Goal: Communication & Community: Answer question/provide support

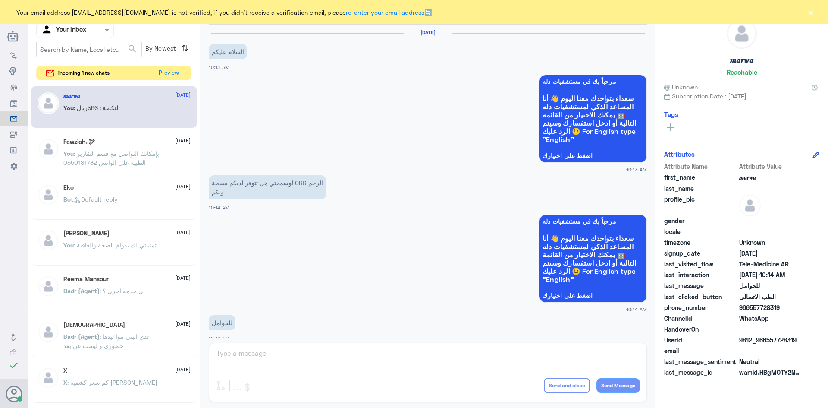
click at [176, 72] on button "Preview" at bounding box center [169, 73] width 28 height 14
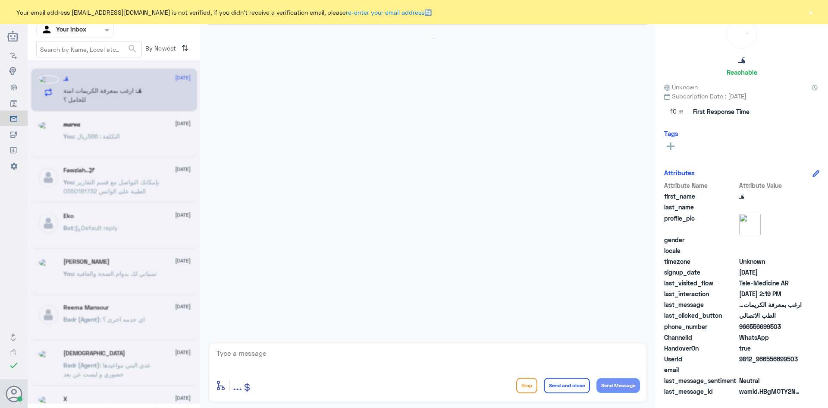
scroll to position [567, 0]
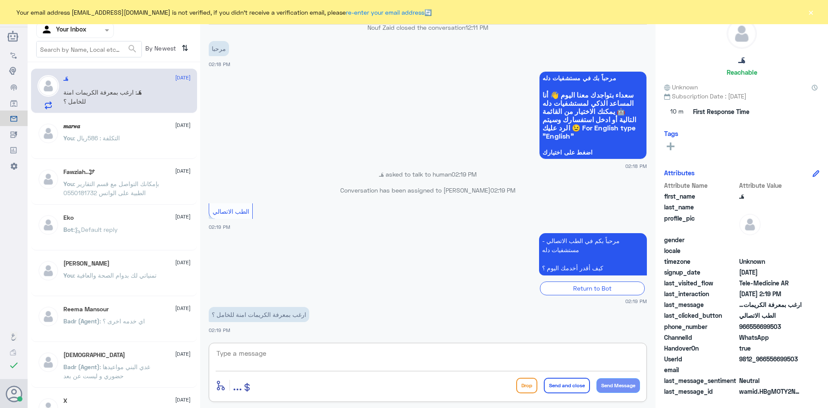
click at [303, 360] on textarea at bounding box center [428, 357] width 424 height 21
paste textarea "مرحبا معك [PERSON_NAME] من الطب الاتصالي"
type textarea "مرحبا معك [PERSON_NAME] من الطب الاتصالي"
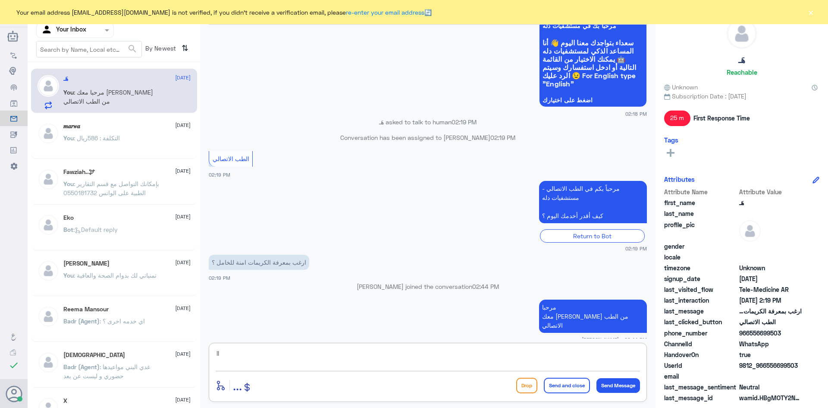
type textarea "l"
drag, startPoint x: 799, startPoint y: 364, endPoint x: 767, endPoint y: 367, distance: 31.7
click at [767, 367] on span "9812_966556699503" at bounding box center [770, 365] width 63 height 9
copy span "556699503"
click at [432, 363] on textarea at bounding box center [428, 357] width 424 height 21
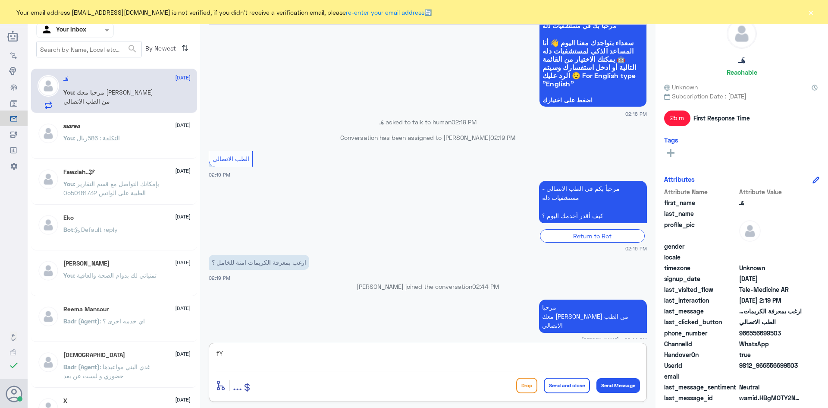
type textarea "f"
type textarea "بإمكانك استخدام الاستشارة الفورية عن طريق التطبيق ليتمكن الطبيب من الرد على تسا…"
click at [554, 387] on button "Send and close" at bounding box center [567, 385] width 46 height 16
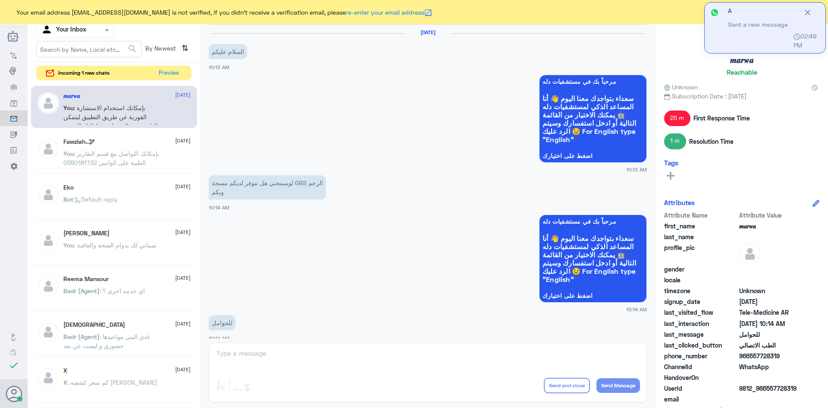
scroll to position [436, 0]
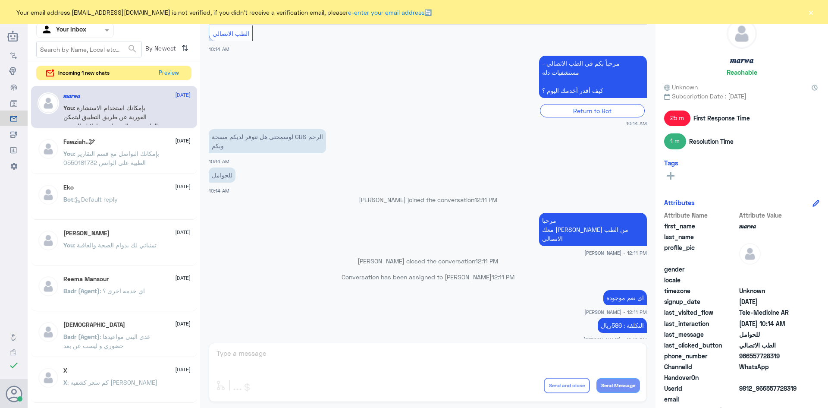
click at [184, 71] on div "incoming 1 new chats Preview" at bounding box center [113, 73] width 155 height 15
click at [179, 72] on button "Preview" at bounding box center [169, 72] width 27 height 13
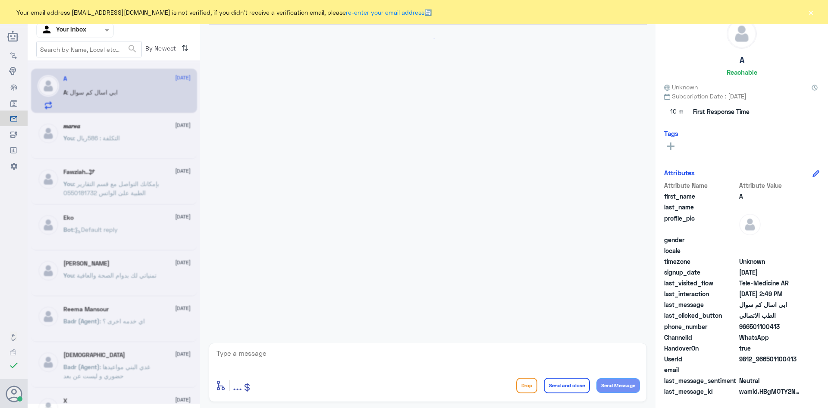
scroll to position [17, 0]
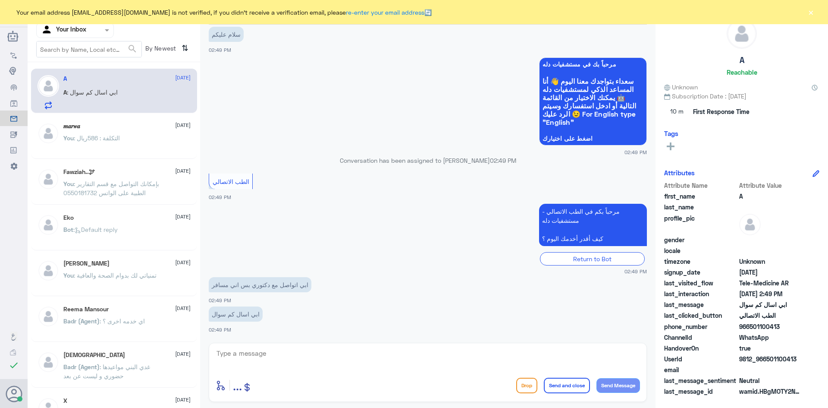
click at [816, 13] on div "Your email address A_almasou@dallahhealth.com is not verified, if you didn't re…" at bounding box center [414, 12] width 828 height 24
click at [810, 13] on button "×" at bounding box center [811, 12] width 9 height 9
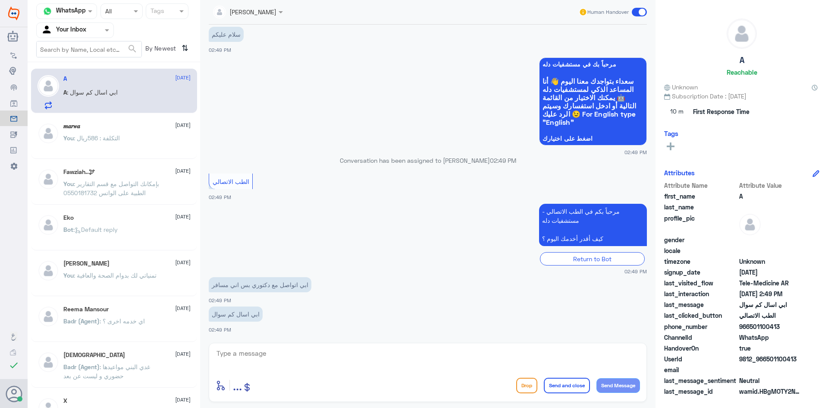
click at [362, 352] on textarea at bounding box center [428, 357] width 424 height 21
paste textarea "مرحبا معك عبدالكريم من الطب الاتصالي"
type textarea "مرحبا معك عبدالكريم من الطب الاتصالي"
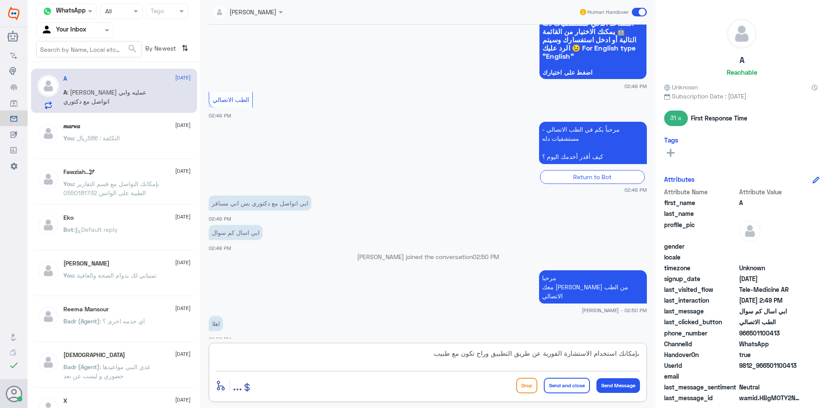
scroll to position [113, 0]
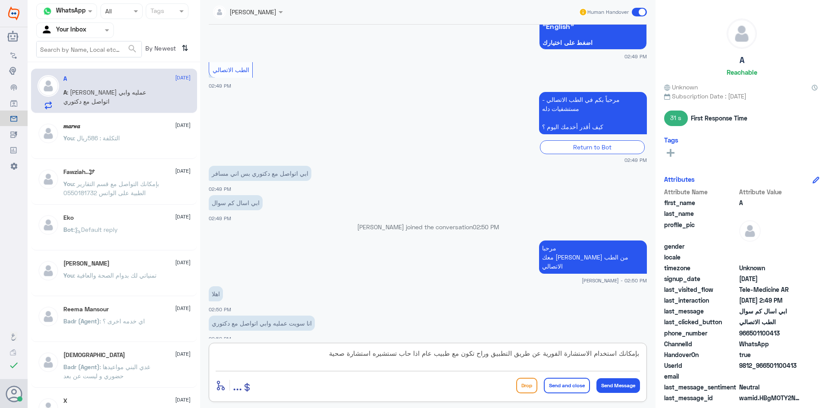
type textarea "بإمكانك استخدام الاستشارة الفورية عن طريق التطبيق وراح تكون مع طبيب عام اذا حاب…"
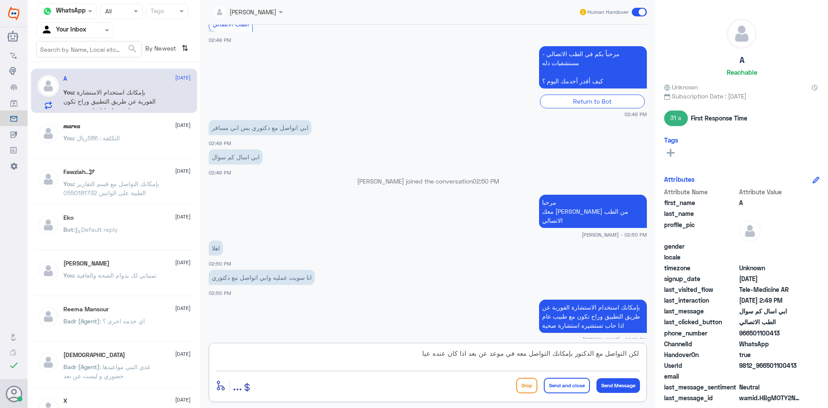
scroll to position [188, 0]
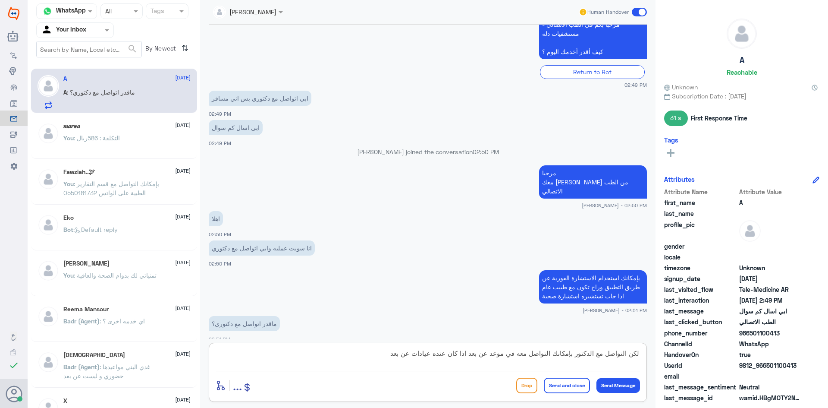
type textarea "لكن التواصل مع الدكتور بإمكانك التواصل معه في موعد عن بعد اذا كان عنده عيادات ع…"
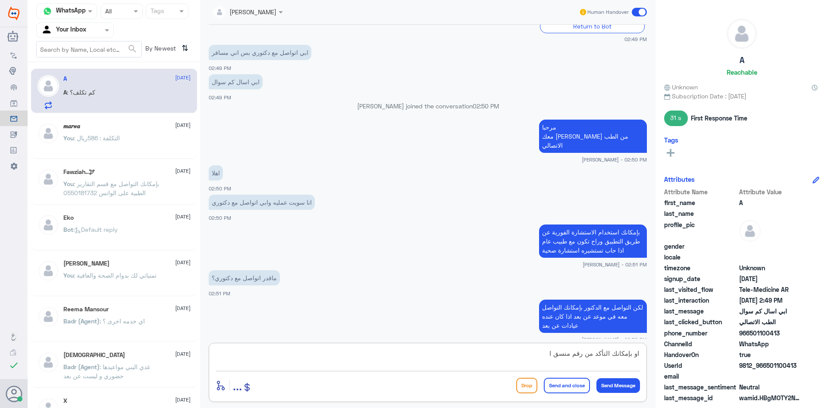
scroll to position [264, 0]
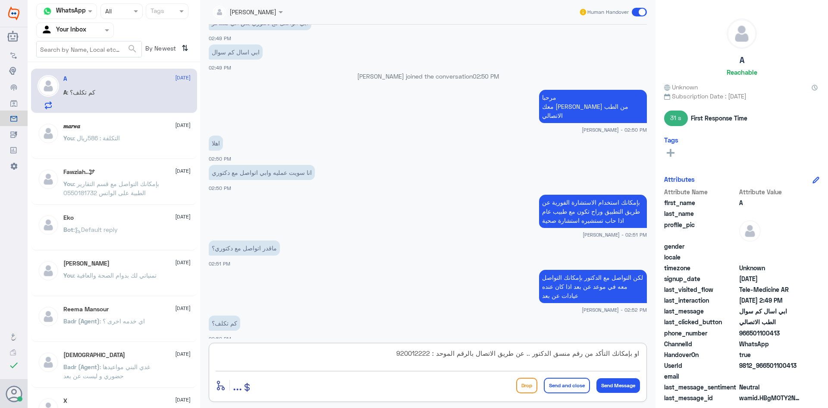
type textarea "او بإمكانك التأكد من رقم منسق الدكتور .. عن طريق الاتصال بالرقم الموحد : 920012…"
click at [551, 387] on button "Send and close" at bounding box center [567, 385] width 46 height 16
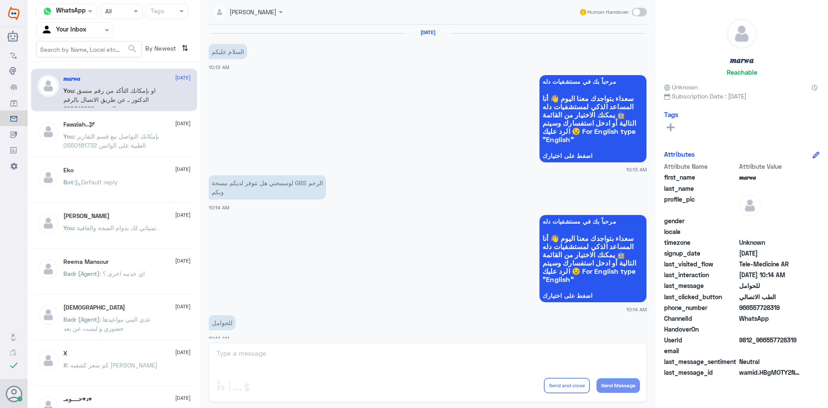
scroll to position [436, 0]
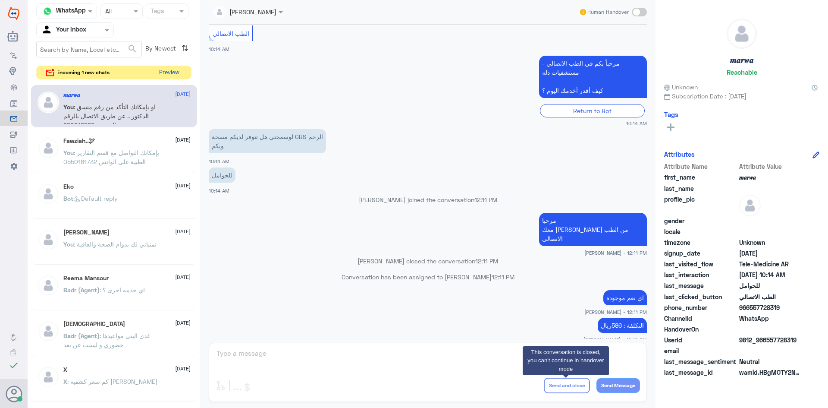
click at [168, 73] on button "Preview" at bounding box center [169, 72] width 27 height 13
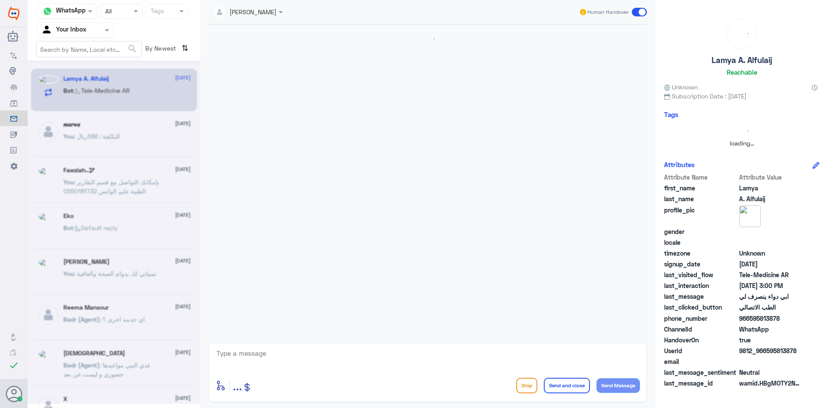
scroll to position [433, 0]
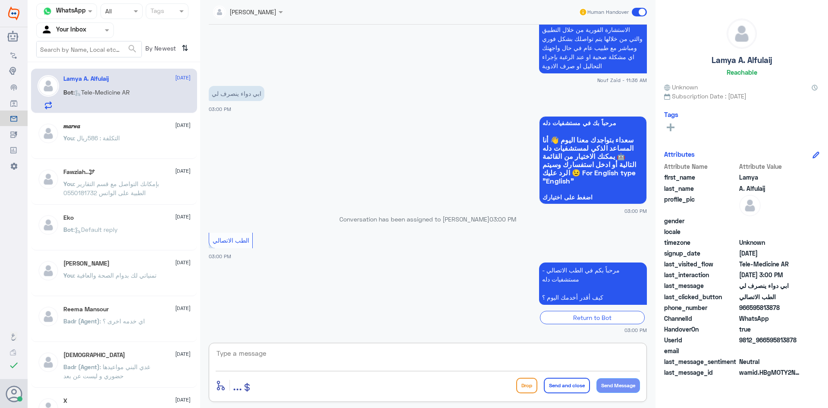
click at [362, 347] on textarea at bounding box center [428, 357] width 424 height 21
paste textarea "مرحبا معك عبدالكريم من الطب الاتصالي"
type textarea "مرحبا معك عبدالكريم من الطب الاتصالي"
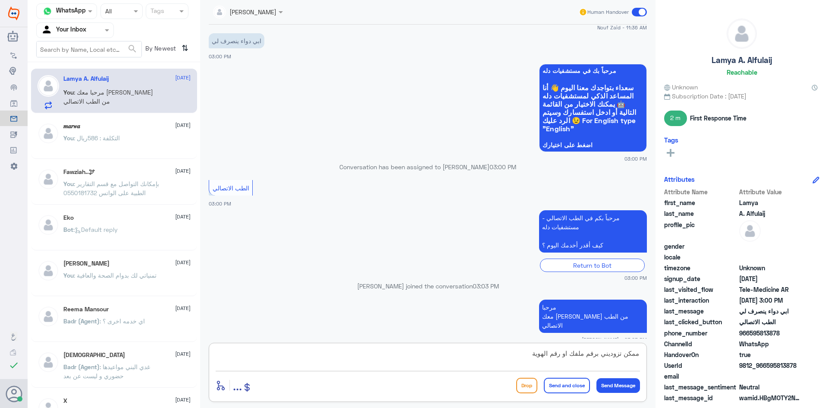
type textarea "ممكن تزوديني برقم ملفك او رقم الهوية"
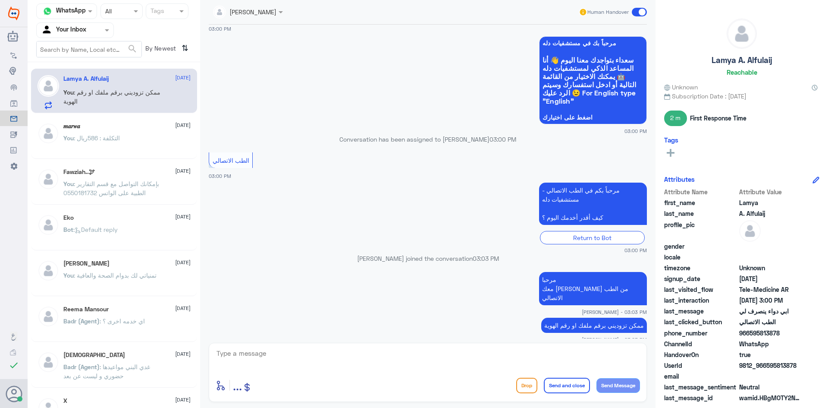
drag, startPoint x: 779, startPoint y: 330, endPoint x: 751, endPoint y: 332, distance: 28.5
click at [751, 332] on span "966595813878" at bounding box center [770, 332] width 63 height 9
copy span "595813878"
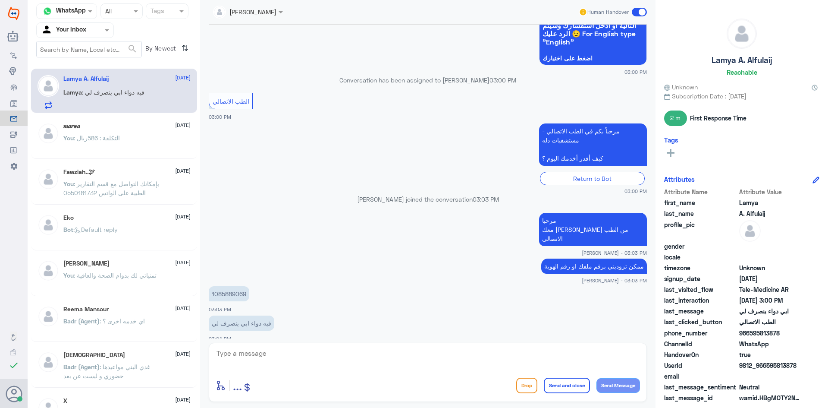
scroll to position [585, 0]
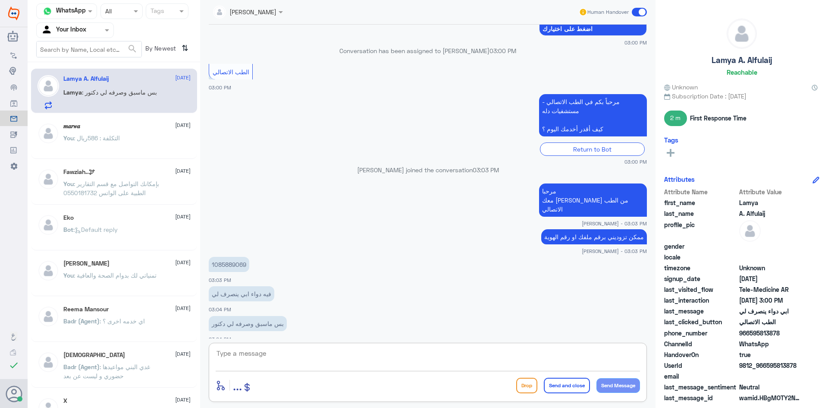
click at [436, 365] on textarea at bounding box center [428, 357] width 424 height 21
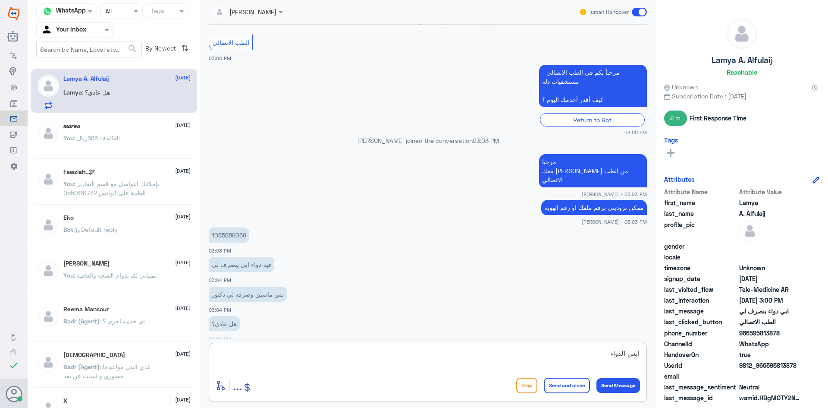
type textarea "ايش الدواء"
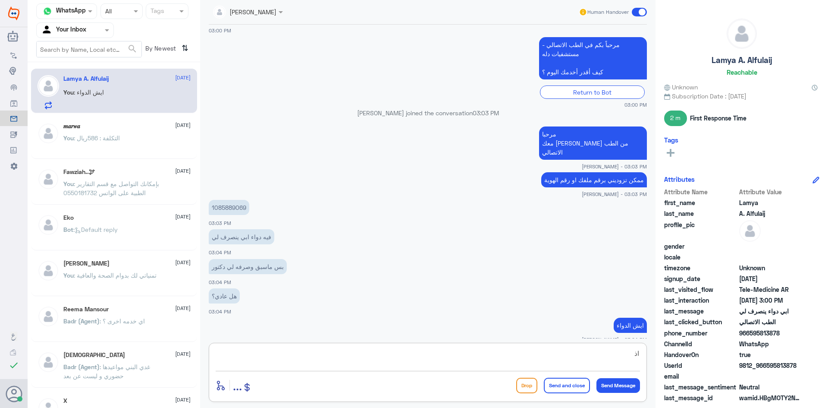
type textarea "ا"
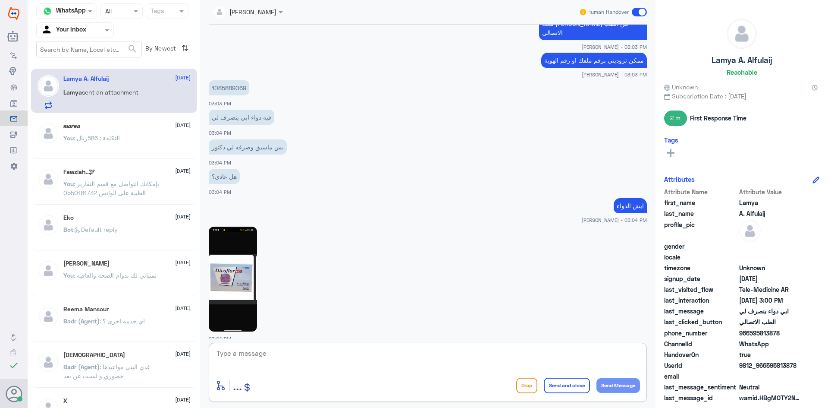
scroll to position [791, 0]
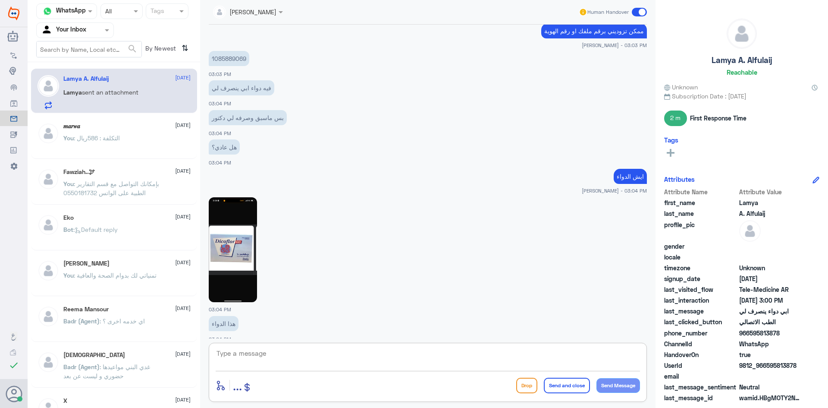
click at [226, 236] on img at bounding box center [233, 249] width 48 height 105
click at [294, 358] on textarea at bounding box center [428, 357] width 424 height 21
type textarea "ب"
click at [285, 361] on textarea "في التطبيق" at bounding box center [428, 357] width 424 height 21
type textarea "ف"
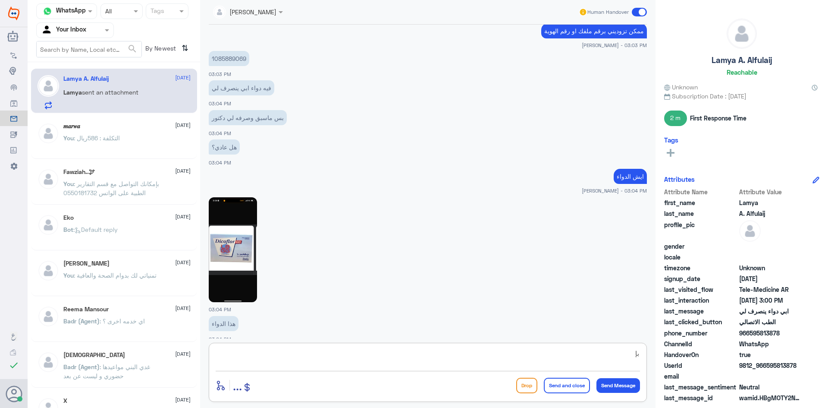
type textarea "ب"
type textarea "سبق انك استخدمتي الاستشارة الفورية صحيح ؟"
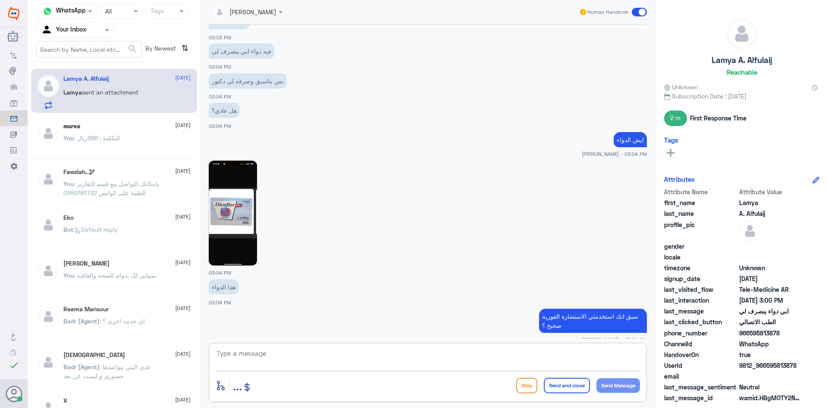
click at [491, 359] on textarea at bounding box center [428, 357] width 424 height 21
click at [471, 354] on textarea at bounding box center [428, 357] width 424 height 21
click at [239, 206] on img at bounding box center [233, 212] width 48 height 105
click at [406, 353] on textarea at bounding box center [428, 357] width 424 height 21
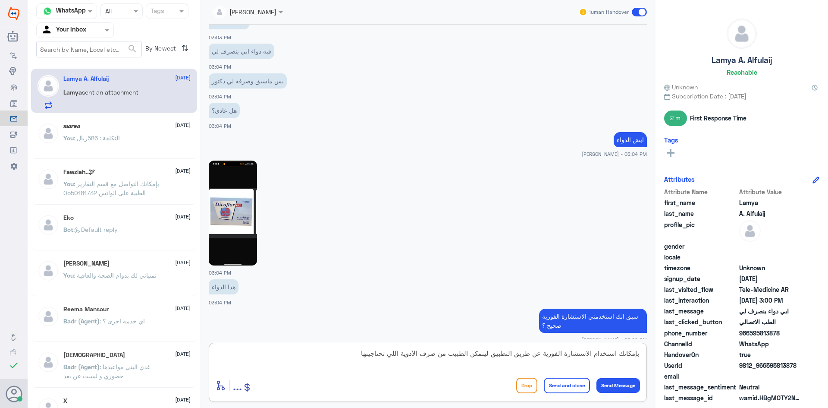
type textarea "بإمكانك استخدام الاستشارة الفورية عن طريق التطبيق ليتمكن الطبيب من صرف الأدوية …"
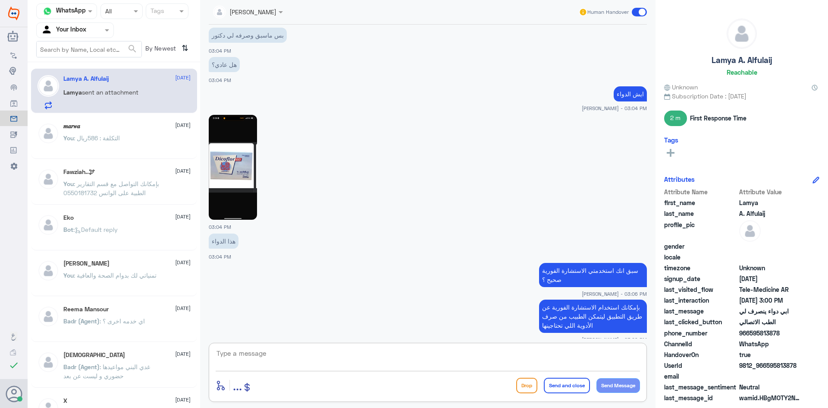
scroll to position [903, 0]
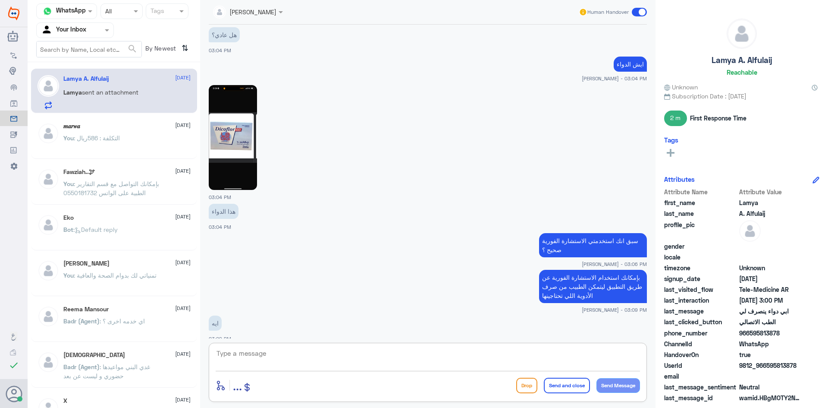
click at [384, 366] on textarea at bounding box center [428, 357] width 424 height 21
click at [344, 359] on textarea at bounding box center [428, 357] width 424 height 21
type textarea "بإمكان الطبيب في الاستشارة الفورية صرف هذا الدواء لك"
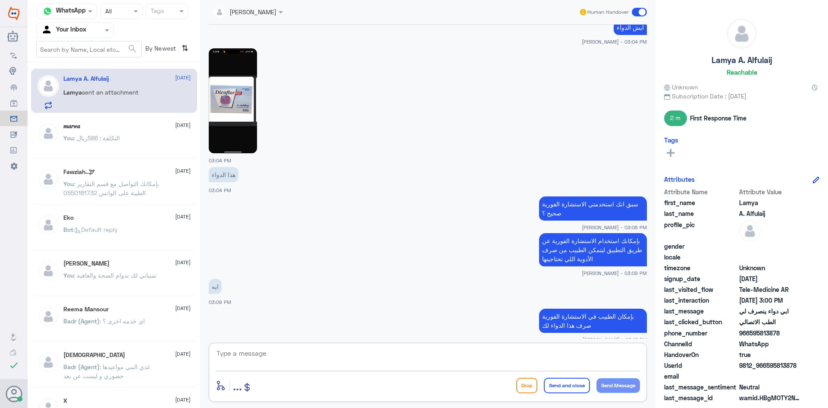
click at [612, 356] on textarea at bounding box center [428, 357] width 424 height 21
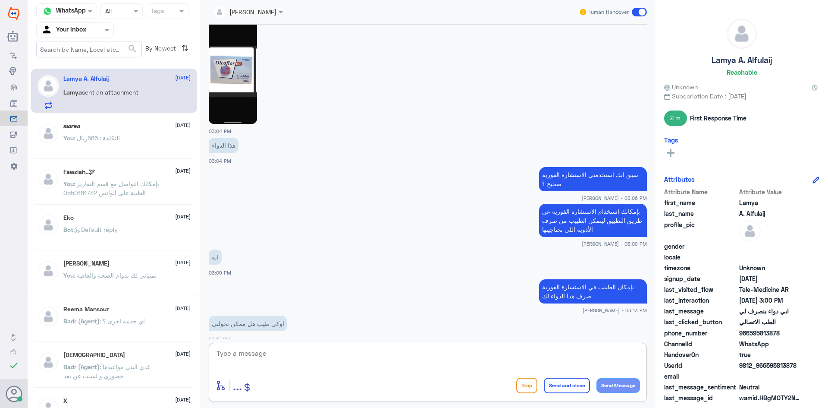
click at [360, 362] on textarea at bounding box center [428, 357] width 424 height 21
click at [491, 350] on textarea at bounding box center [428, 357] width 424 height 21
type textarea "ما تظهر لك الاستشارة الفورية في التطبيق ؟"
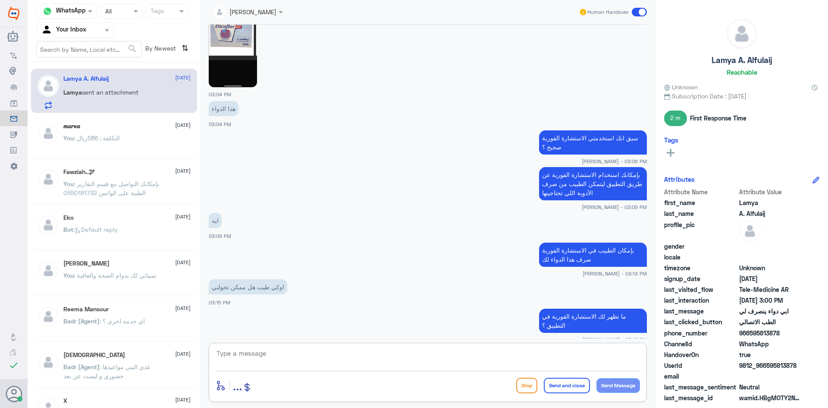
scroll to position [1036, 0]
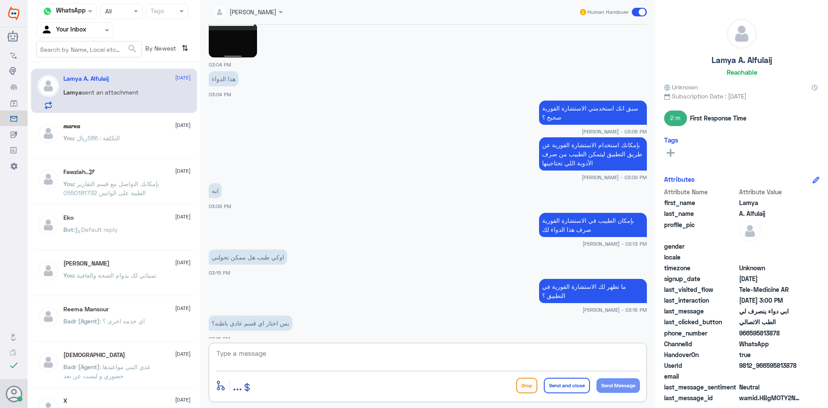
click at [369, 355] on textarea at bounding box center [428, 357] width 424 height 21
type textarea "الاستشارة الفورية بتكون مع طبيب عام وبإمكانه تحويلك اذا الحالة تستدعي"
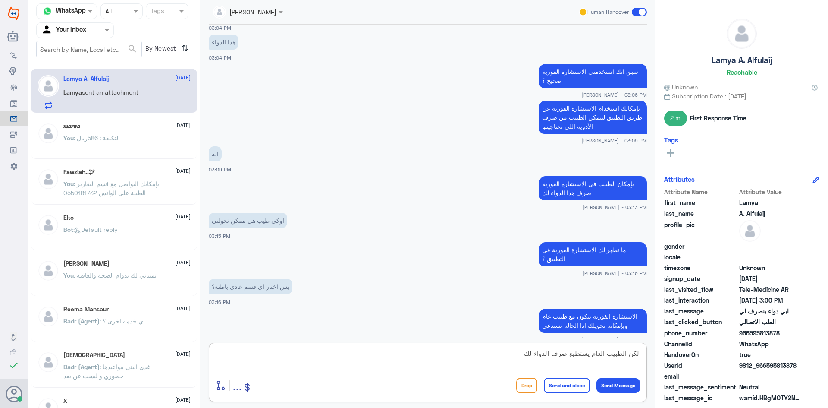
type textarea "لكن الطبيب العام يستطيع صرف الدواء لك"
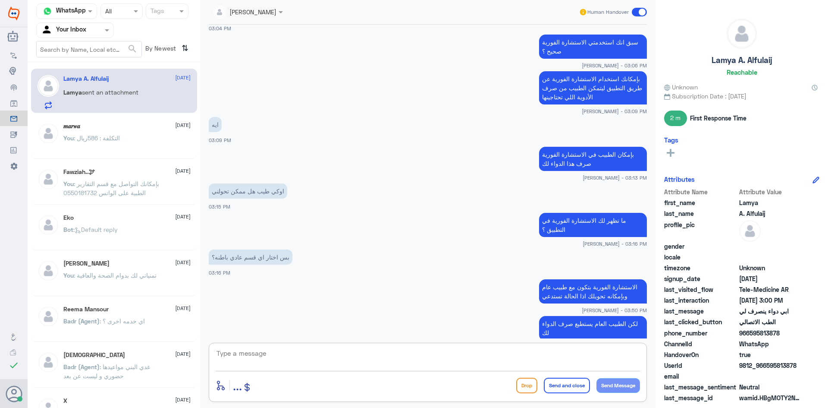
scroll to position [1109, 0]
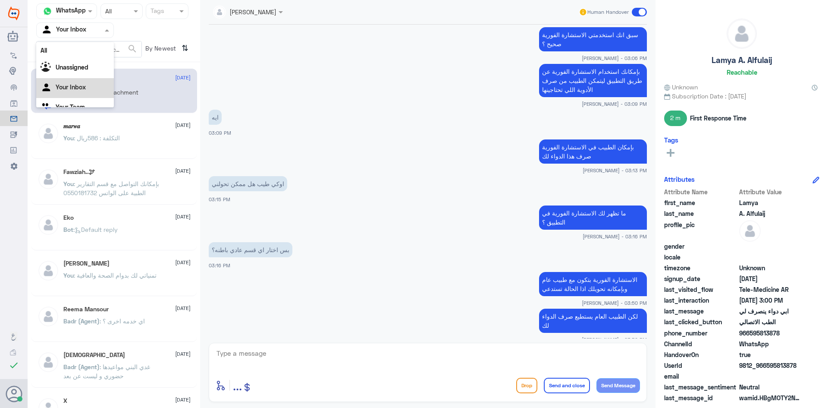
click at [103, 29] on span at bounding box center [108, 29] width 11 height 9
click at [82, 50] on div "All" at bounding box center [75, 50] width 78 height 16
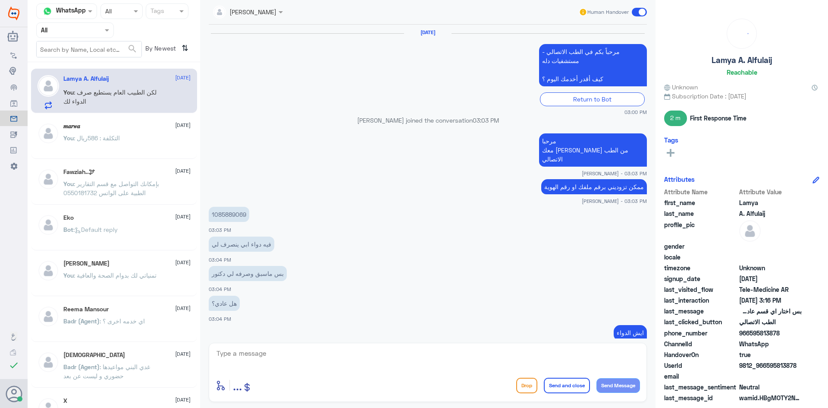
scroll to position [474, 0]
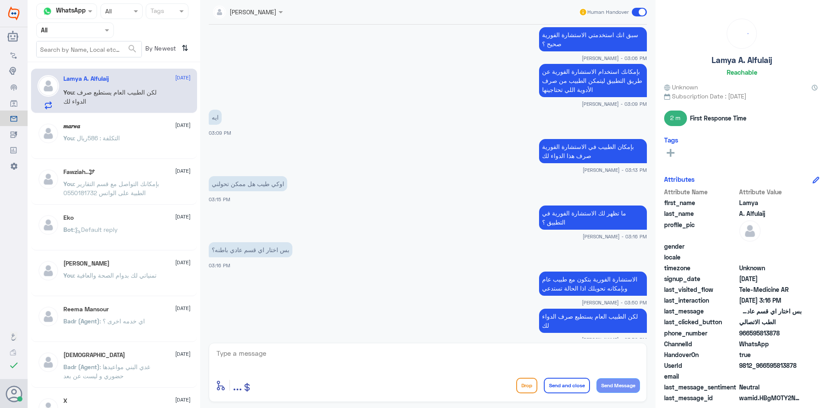
click at [636, 12] on span at bounding box center [639, 12] width 15 height 9
click at [0, 0] on input "checkbox" at bounding box center [0, 0] width 0 height 0
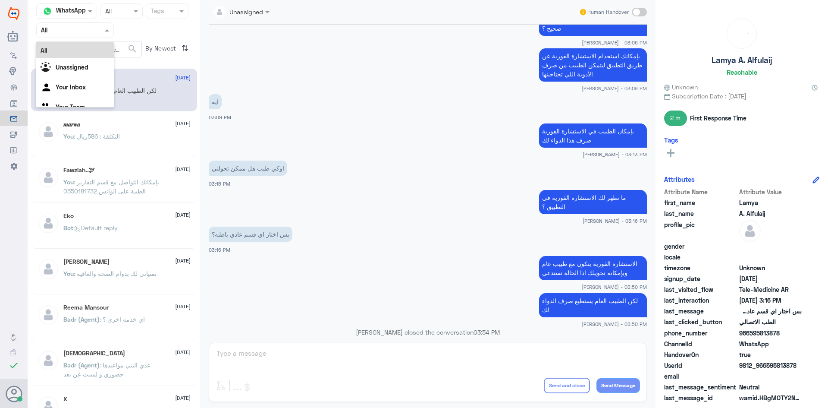
click at [107, 28] on span at bounding box center [108, 29] width 11 height 9
click at [104, 30] on span at bounding box center [108, 29] width 11 height 9
click at [90, 63] on div "Unassigned" at bounding box center [75, 68] width 78 height 20
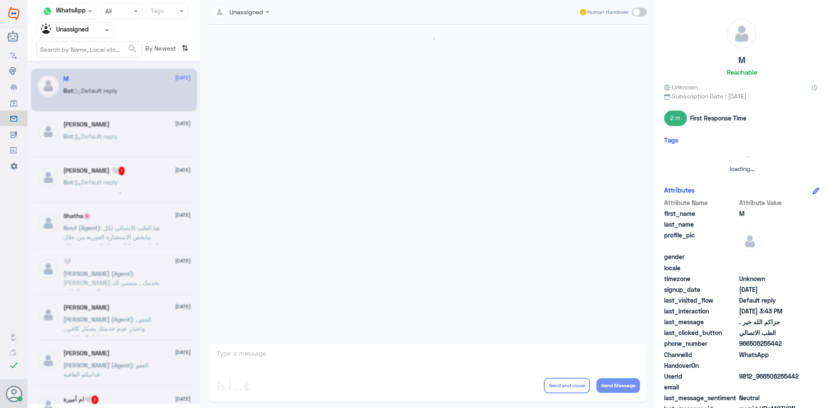
scroll to position [395, 0]
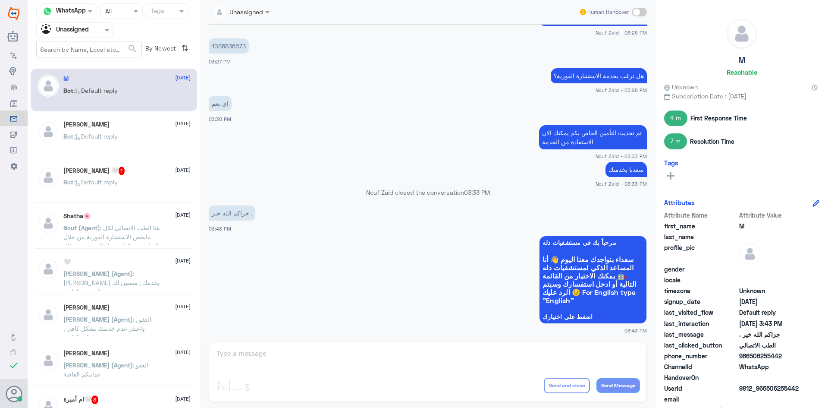
click at [144, 171] on div "NORA MOHAMMED 🤍 1 14 September" at bounding box center [126, 170] width 127 height 9
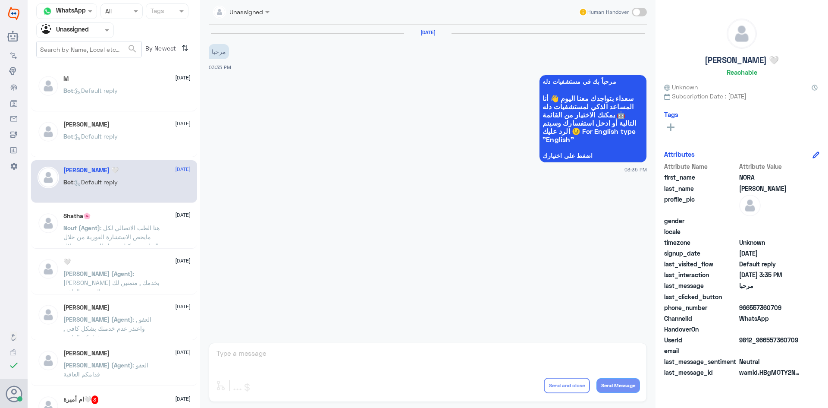
click at [96, 134] on span ": Default reply" at bounding box center [95, 135] width 44 height 7
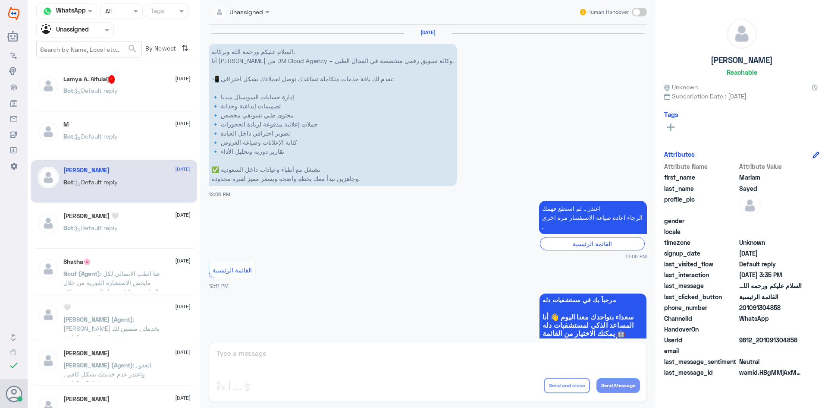
scroll to position [1880, 0]
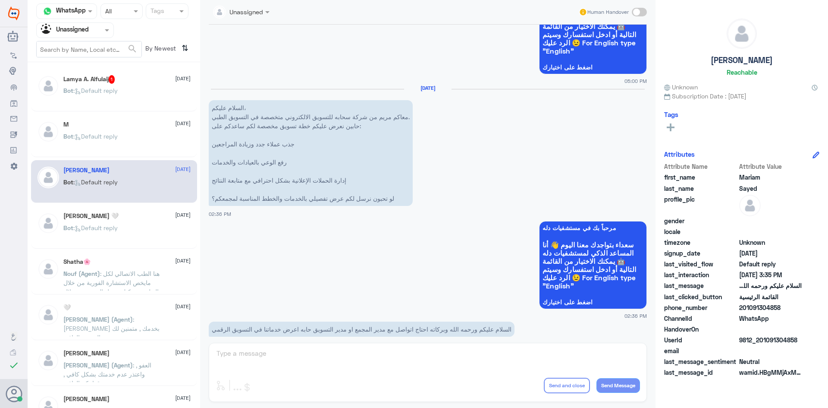
click at [152, 86] on div "Lamya A. Alfulaij 1 14 September Bot : Default reply" at bounding box center [126, 91] width 127 height 32
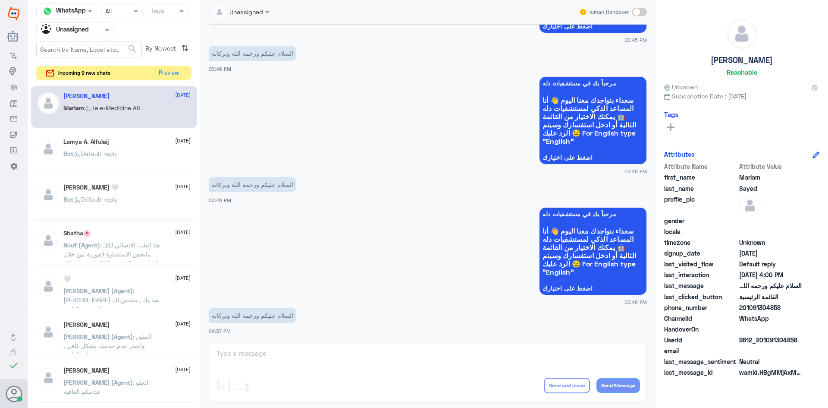
scroll to position [1134, 0]
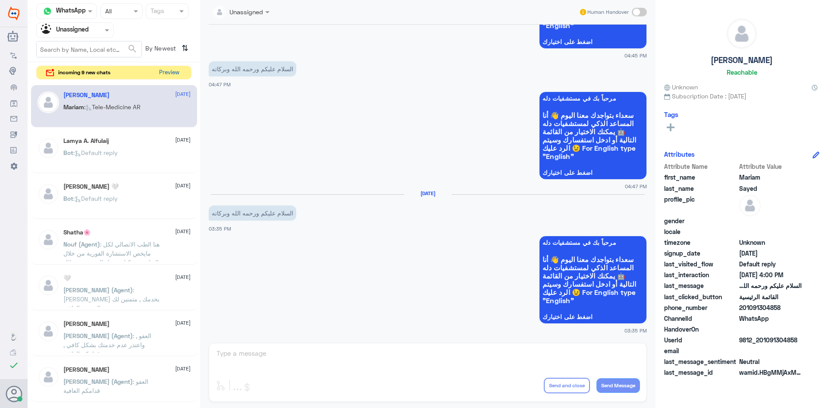
click at [162, 71] on button "Preview" at bounding box center [169, 72] width 27 height 13
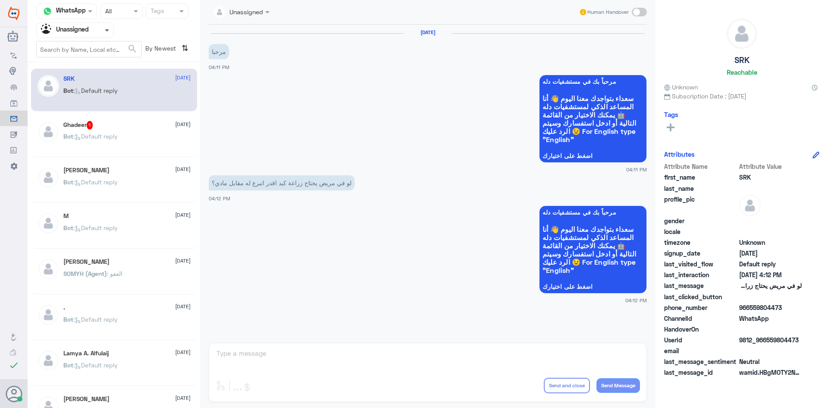
click at [108, 31] on span at bounding box center [108, 29] width 11 height 9
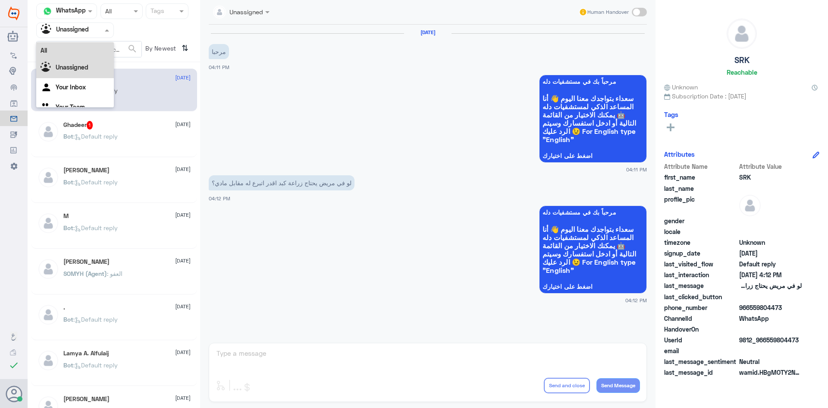
click at [95, 55] on div "All" at bounding box center [75, 50] width 78 height 16
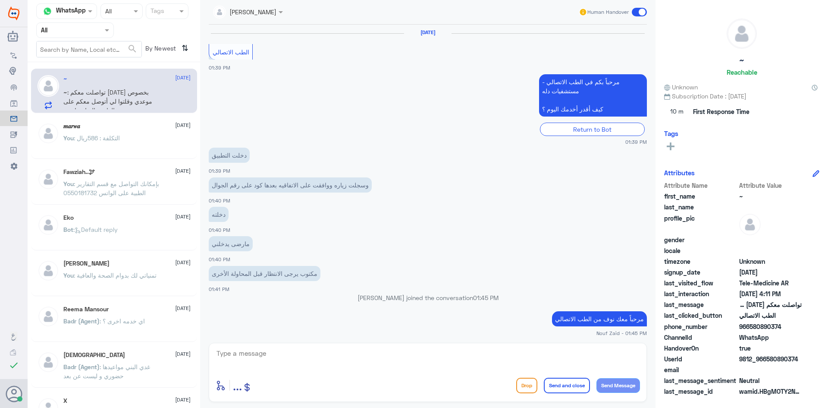
scroll to position [409, 0]
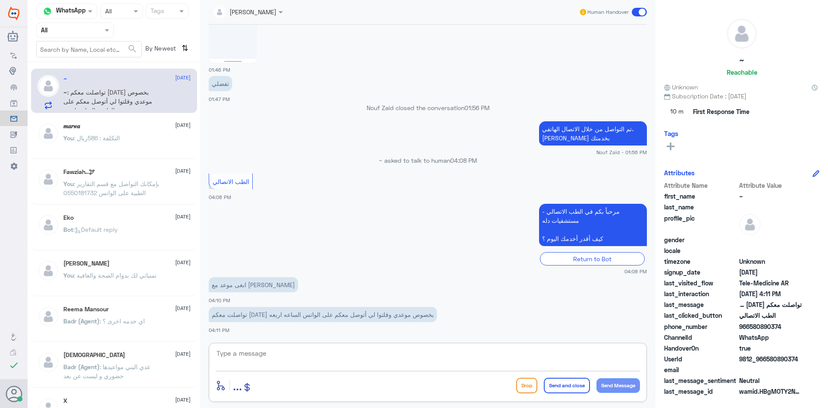
click at [308, 356] on textarea at bounding box center [428, 357] width 424 height 21
paste textarea "بإمكانك حجز موعد عن طريق التطبيق أو بالاتصال على الرقم الموحد 920012222"
type textarea "بإمكانك حجز موعد عن طريق التطبيق أو بالاتصال على الرقم الموحد 920012222"
drag, startPoint x: 424, startPoint y: 357, endPoint x: 640, endPoint y: 360, distance: 216.1
click at [640, 360] on textarea "بإمكانك حجز موعد عن طريق التطبيق أو بالاتصال على الرقم الموحد 920012222" at bounding box center [428, 357] width 424 height 21
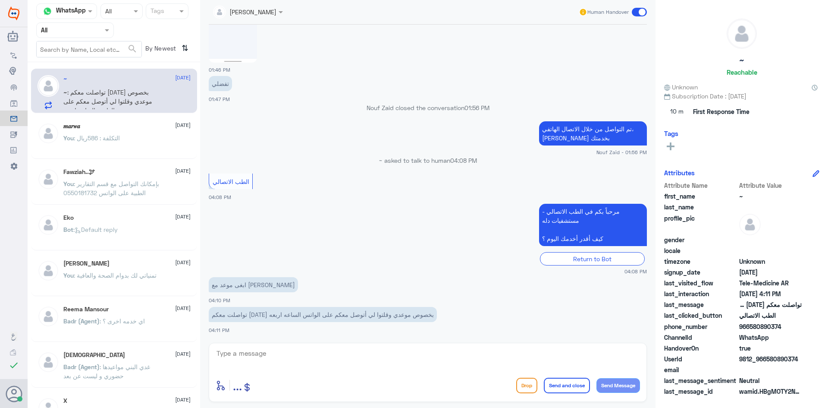
click at [113, 131] on div "𝒎𝒂𝒓𝒘𝒂 2 September You : التكلفة : 586ريال" at bounding box center [126, 138] width 127 height 32
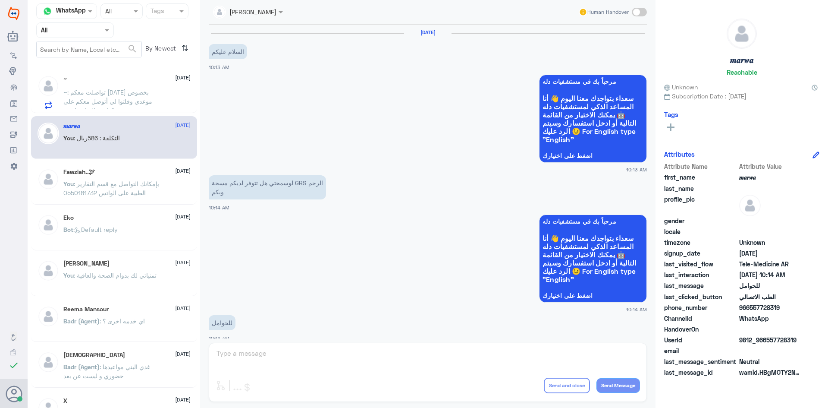
scroll to position [436, 0]
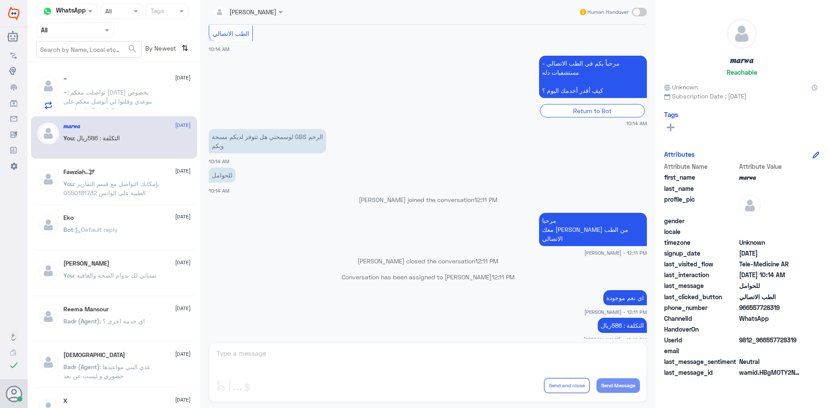
click at [110, 179] on p "You : بإمكانك التواصل مع قسم التقارير الطبية على الواتس 0550181732" at bounding box center [111, 190] width 97 height 22
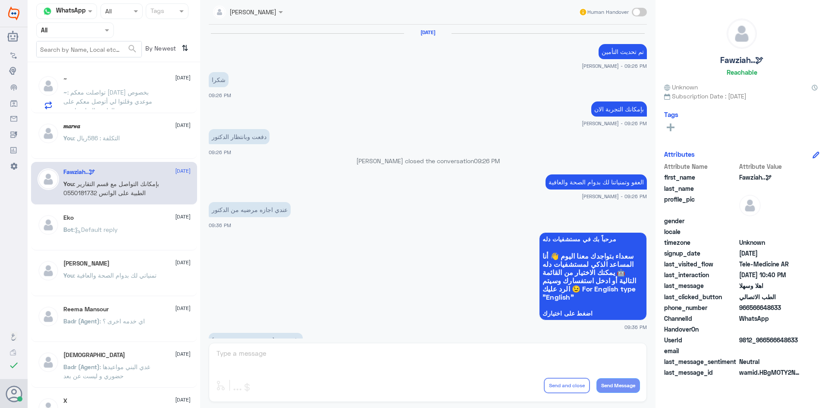
scroll to position [430, 0]
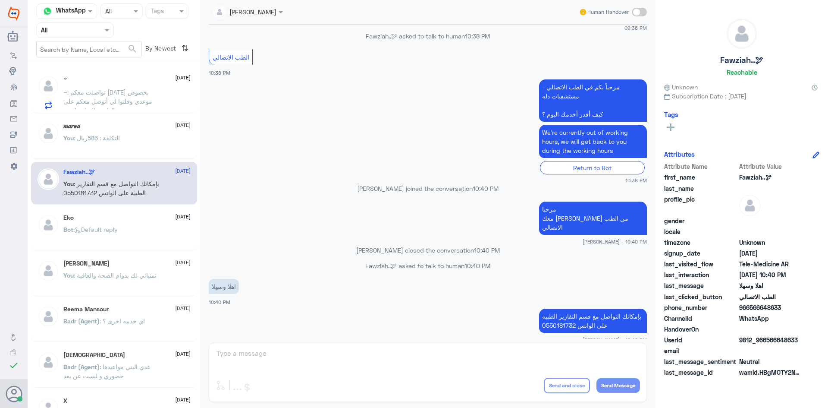
click at [105, 98] on span ": تواصلت معكم اليوم بخصوص موعدي وقلتوا لي أتوصل معكم على الواتس الساعه اربعه" at bounding box center [107, 100] width 89 height 25
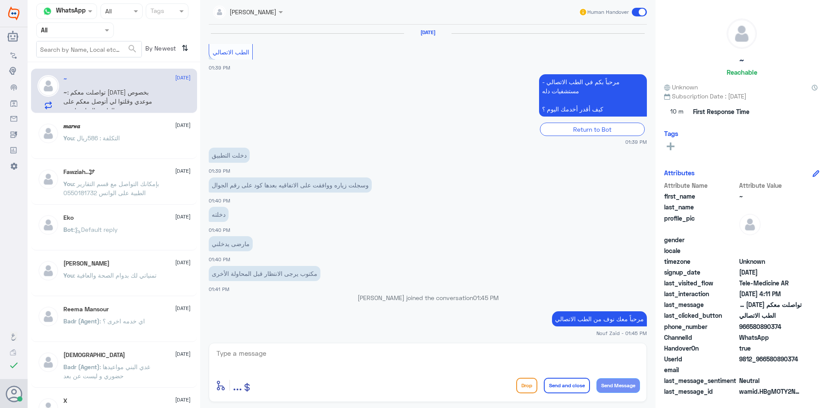
scroll to position [409, 0]
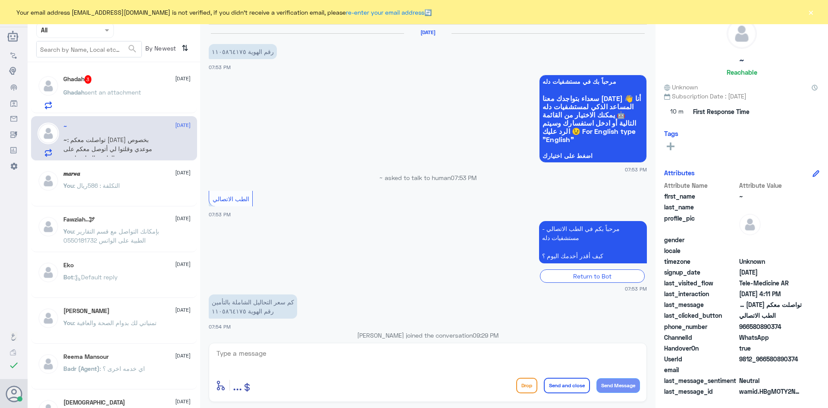
scroll to position [660, 0]
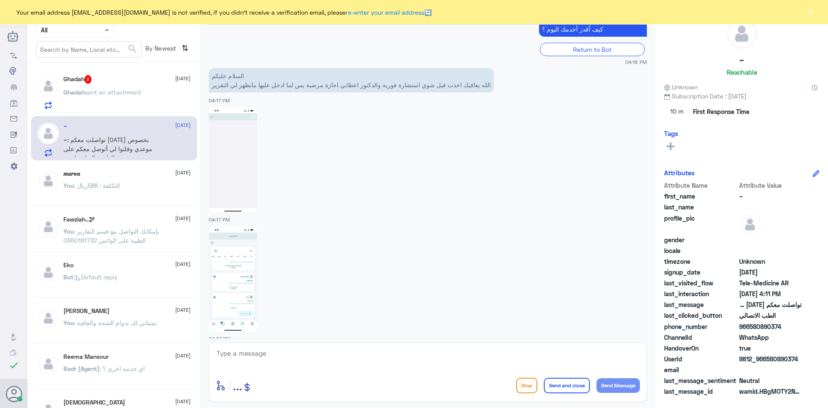
click at [158, 93] on div "Ghadah sent an attachment" at bounding box center [126, 99] width 127 height 19
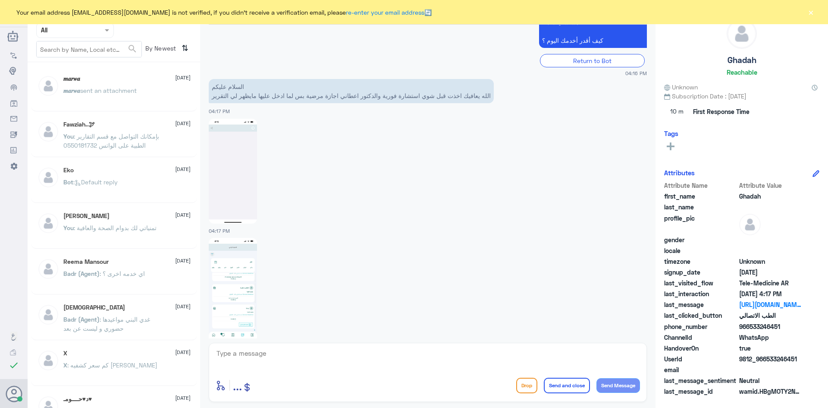
scroll to position [603, 0]
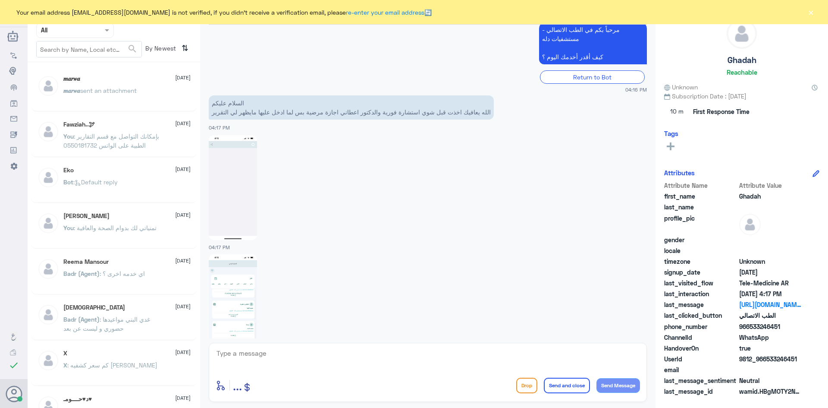
click at [87, 128] on div "Fawziah..🕊 28 August You : بإمكانك التواصل مع قسم التقارير الطبية على الواتس 05…" at bounding box center [126, 137] width 127 height 32
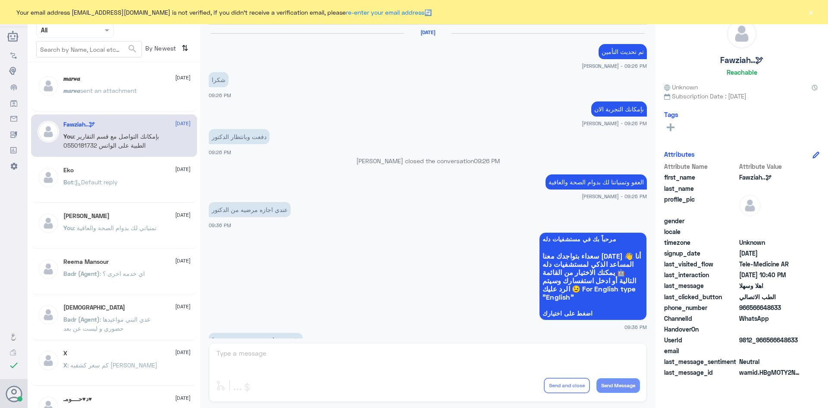
scroll to position [430, 0]
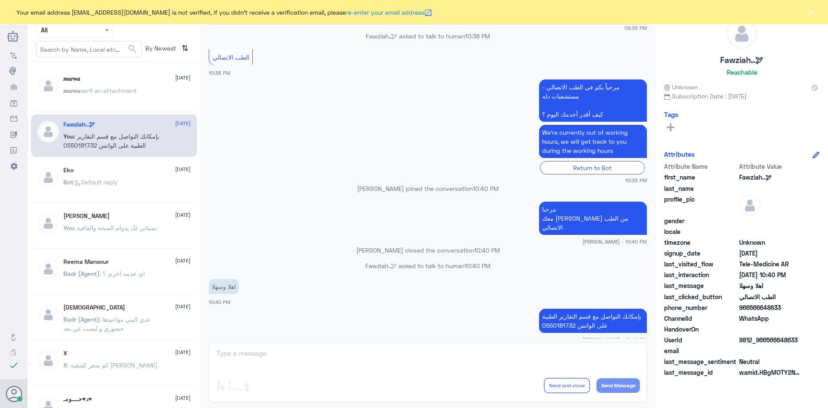
click at [100, 111] on div "𝒎𝒂𝒓𝒘𝒂 14 September 𝒎𝒂𝒓𝒘𝒂 sent an attachment" at bounding box center [114, 90] width 166 height 43
click at [116, 98] on p "𝒎𝒂𝒓𝒘𝒂 sent an attachment" at bounding box center [99, 97] width 73 height 22
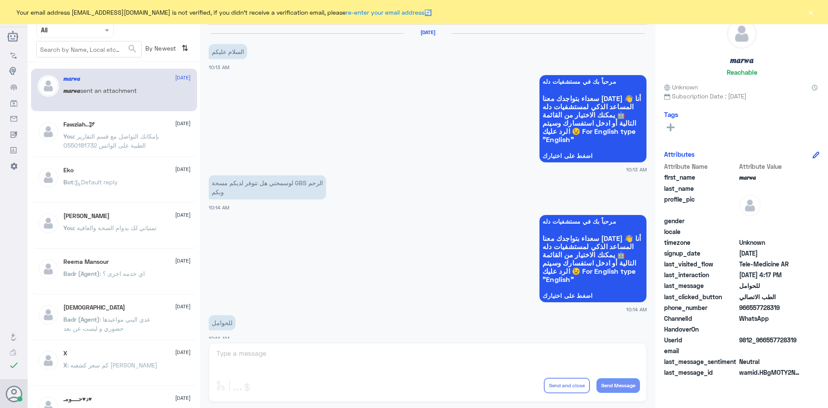
scroll to position [436, 0]
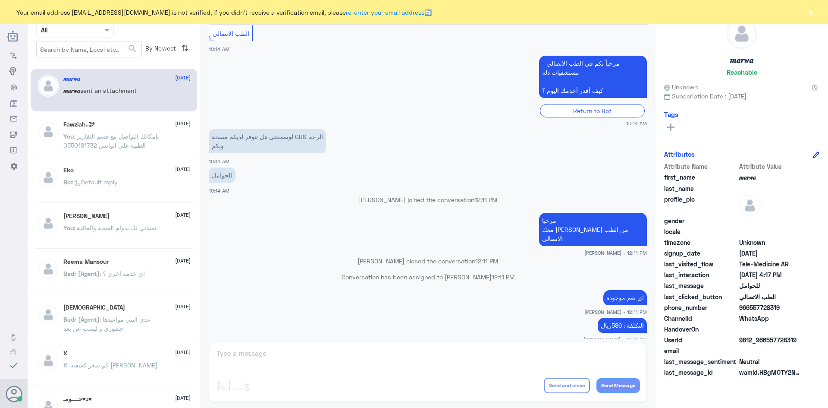
click at [809, 13] on button "×" at bounding box center [811, 12] width 9 height 9
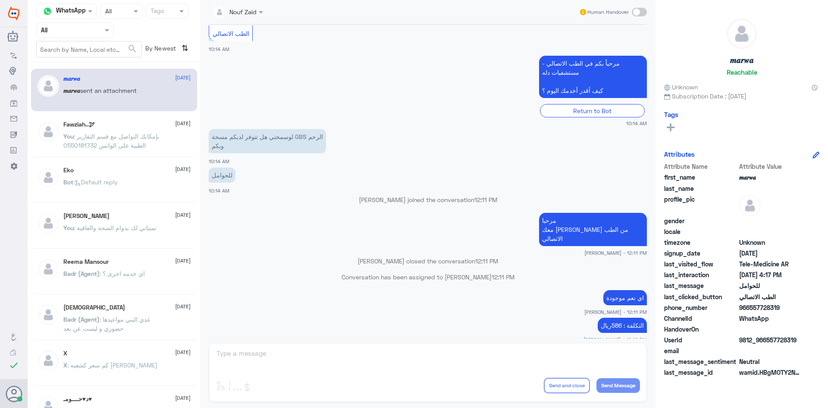
click at [110, 31] on span at bounding box center [108, 29] width 11 height 9
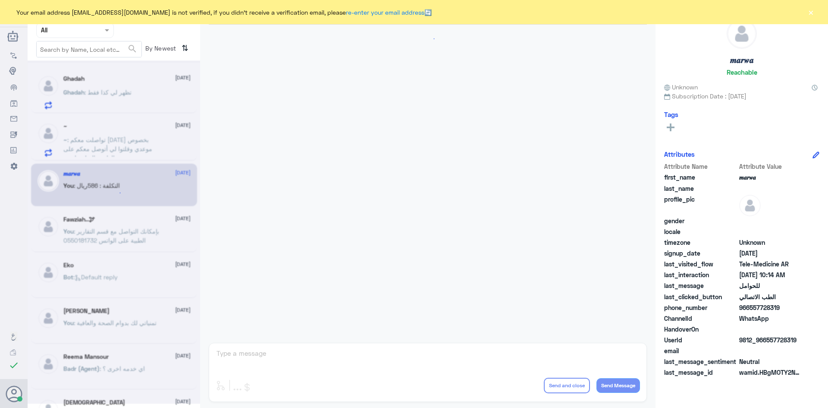
scroll to position [660, 0]
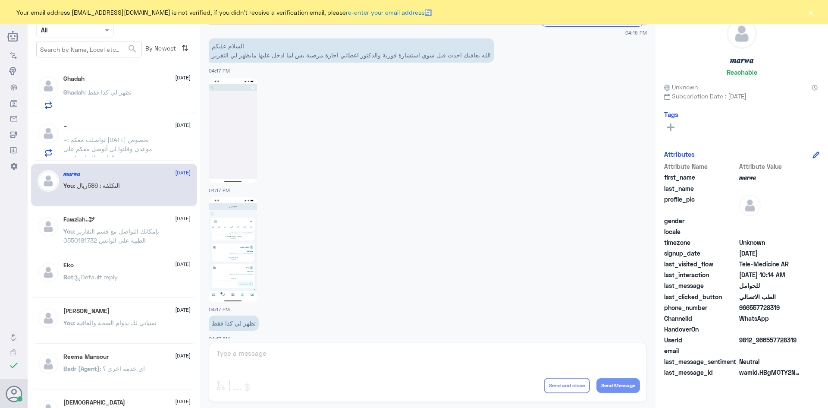
click at [151, 96] on div "Ghadah : تظهر لي كذا فقط" at bounding box center [126, 99] width 127 height 19
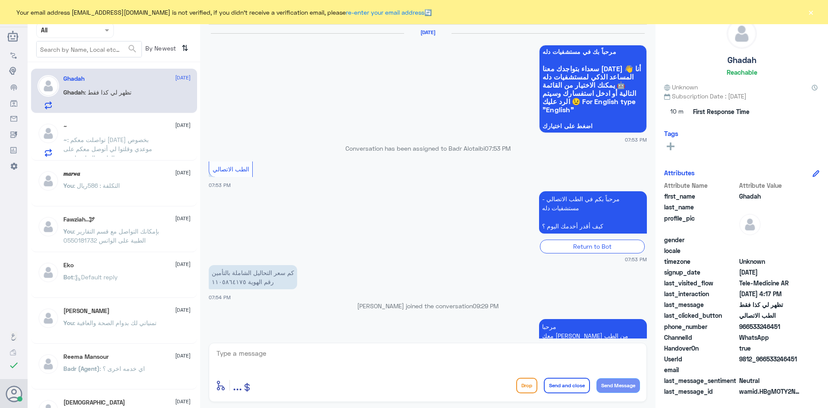
scroll to position [660, 0]
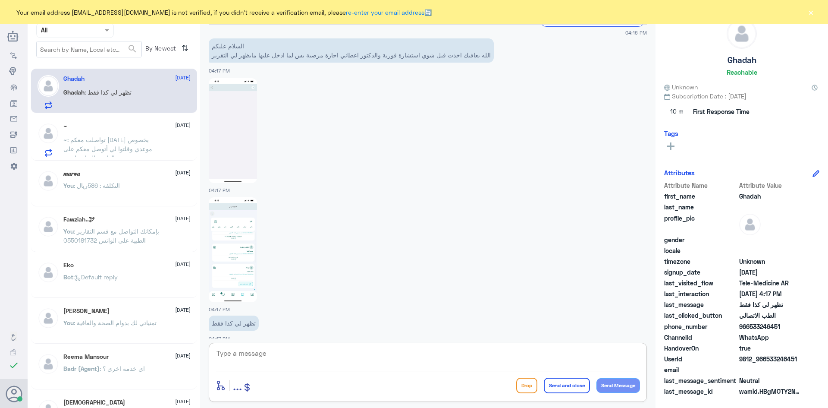
click at [358, 358] on textarea at bounding box center [428, 357] width 424 height 21
drag, startPoint x: 781, startPoint y: 325, endPoint x: 751, endPoint y: 327, distance: 30.3
click at [751, 327] on span "966533246451" at bounding box center [770, 326] width 63 height 9
copy span "533246451"
click at [301, 353] on textarea at bounding box center [428, 357] width 424 height 21
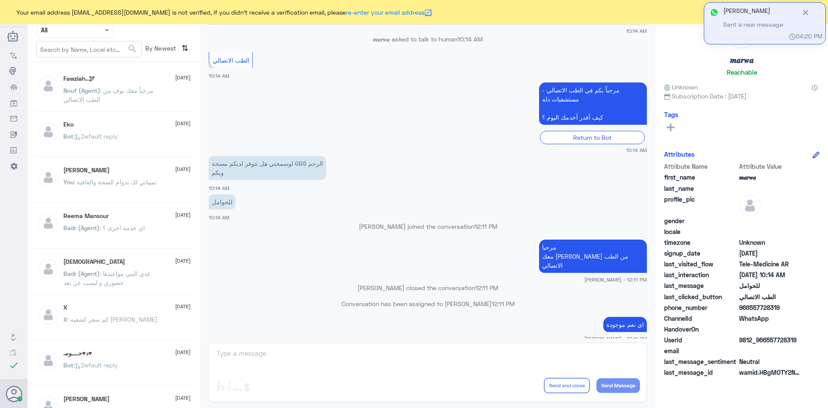
scroll to position [436, 0]
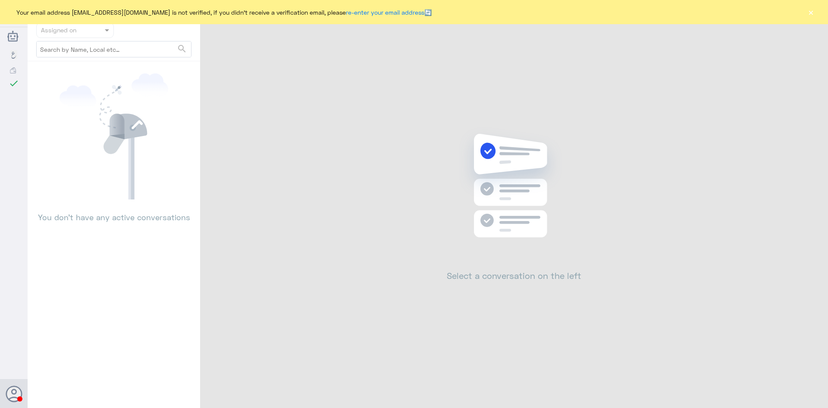
click at [810, 14] on button "×" at bounding box center [811, 12] width 9 height 9
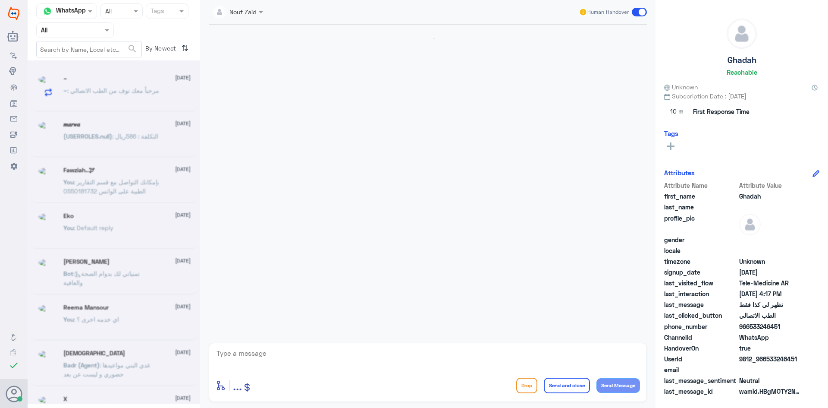
scroll to position [137, 0]
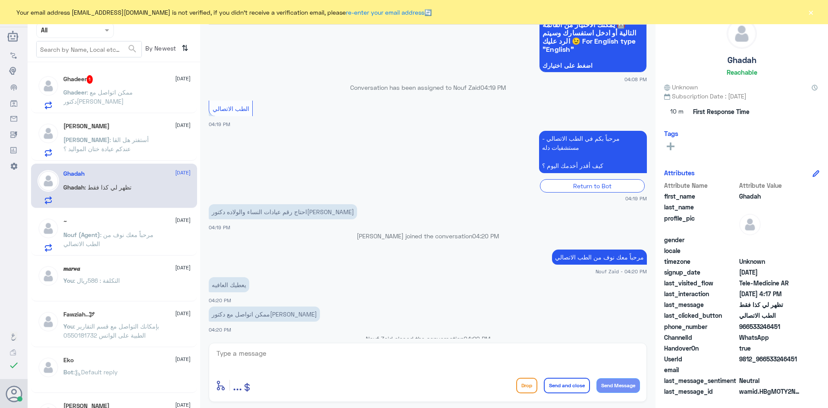
scroll to position [106, 0]
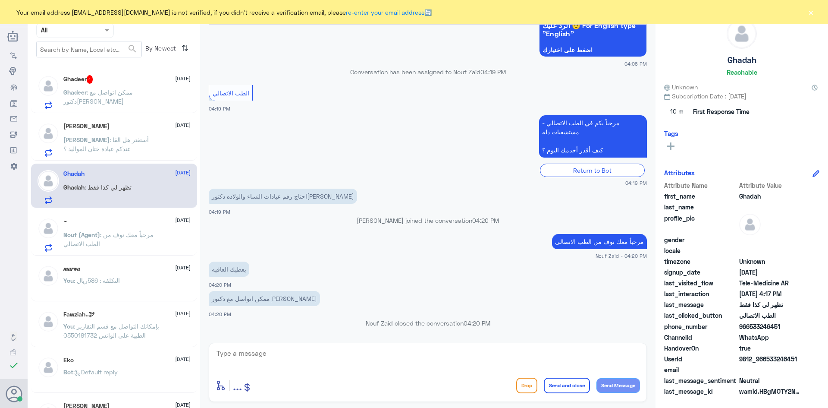
click at [332, 358] on textarea at bounding box center [428, 357] width 424 height 21
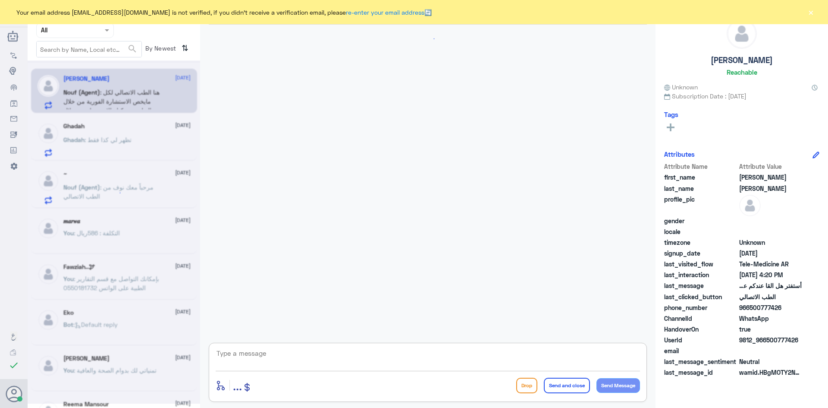
scroll to position [137, 0]
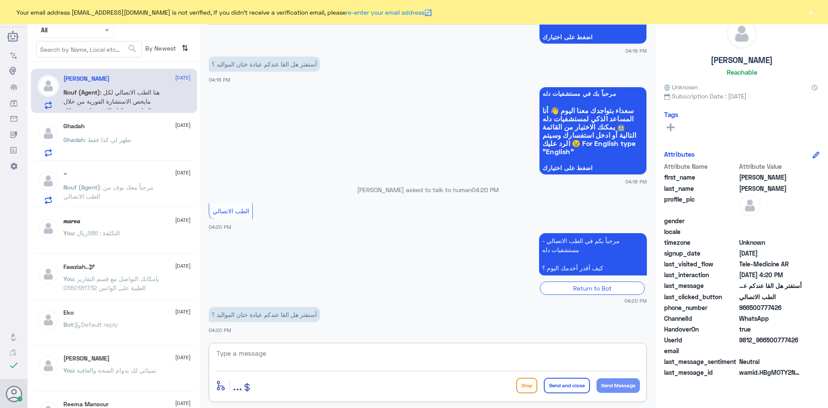
click at [254, 364] on textarea at bounding box center [428, 357] width 424 height 21
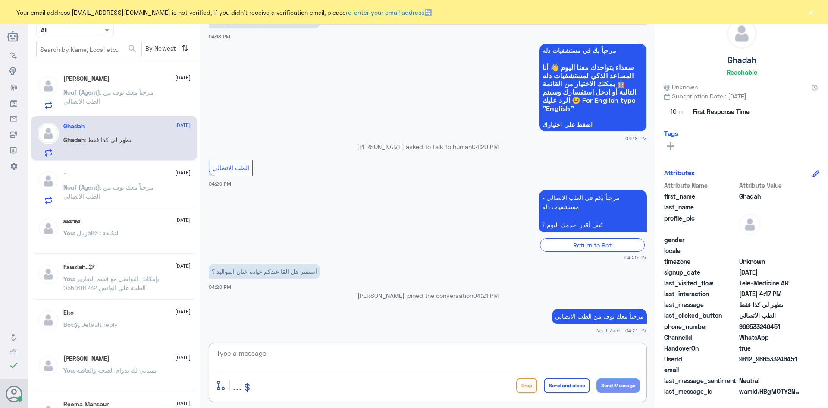
click at [110, 145] on p "Ghadah : تظهر لي كذا فقط" at bounding box center [97, 146] width 68 height 22
click at [147, 146] on div "Ghadah : تظهر لي كذا فقط" at bounding box center [126, 146] width 127 height 19
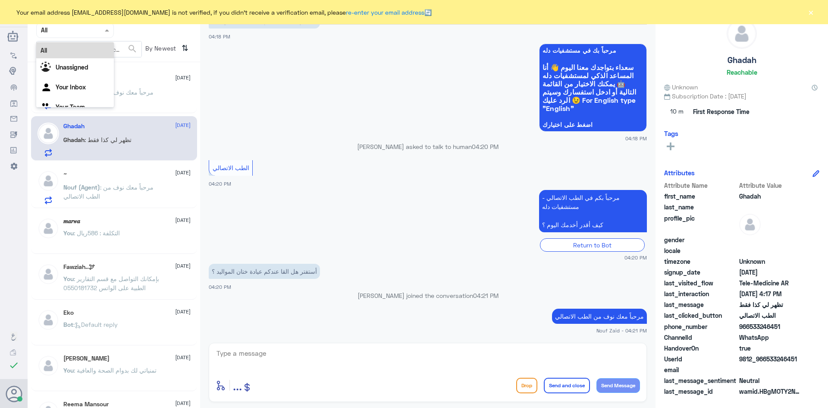
click at [103, 34] on span at bounding box center [108, 29] width 11 height 9
click at [80, 87] on Inbox "Your Inbox" at bounding box center [71, 86] width 30 height 7
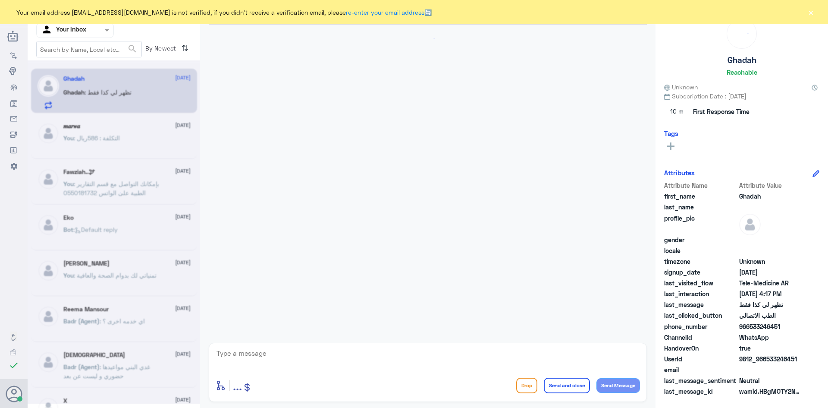
scroll to position [576, 0]
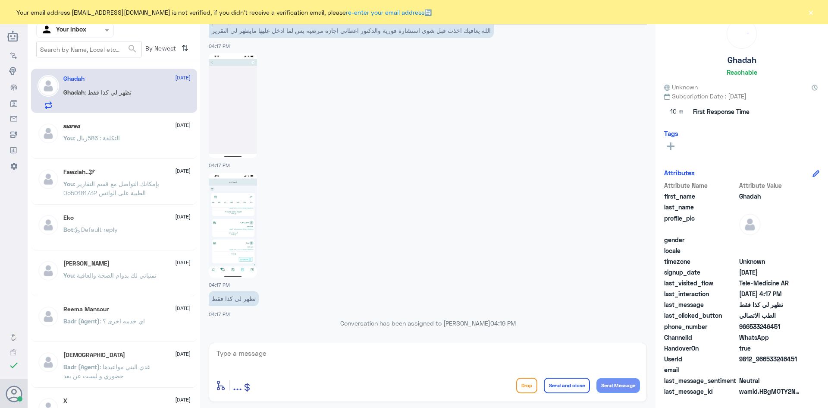
click at [270, 351] on textarea at bounding box center [428, 357] width 424 height 21
paste textarea "مرحبا معك عبدالكريم من الطب الاتصالي"
type textarea "مرحبا معك عبدالكريم من الطب الاتصالي"
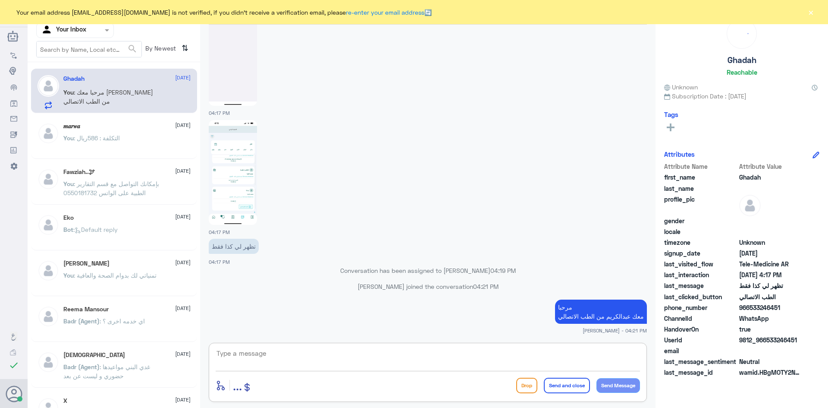
scroll to position [611, 0]
type textarea "j"
type textarea "ت"
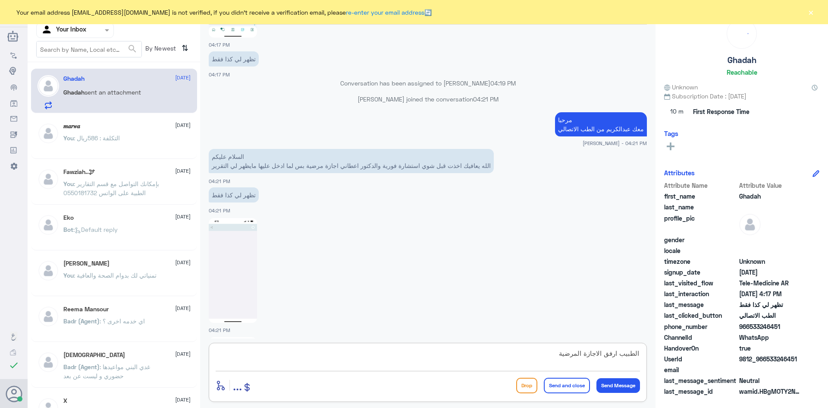
scroll to position [917, 0]
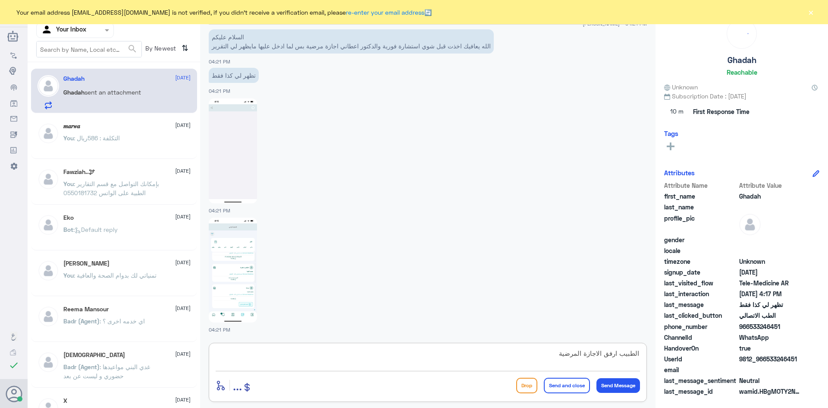
paste textarea "بإمكانك التواصل مع قسم التقارير الطبية على الواتس 0550181732"
type textarea "الطبيب ارفق الاجازة المرضية بإمكانك التواصل مع قسم التقارير الطبية على الواتس 0…"
click at [565, 384] on button "Send and close" at bounding box center [567, 385] width 46 height 16
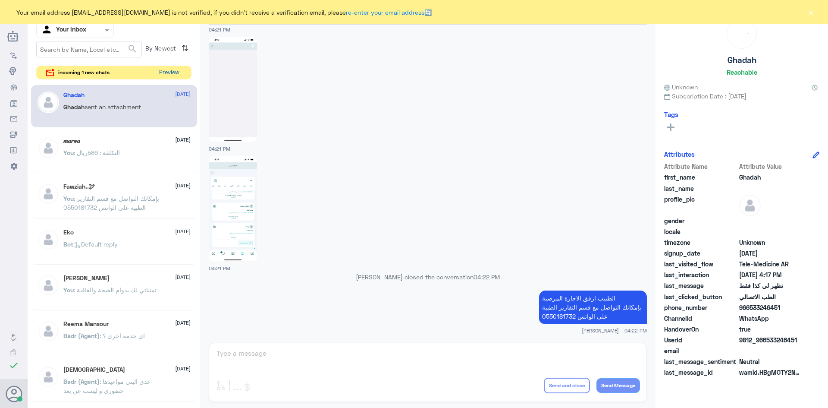
click at [174, 72] on button "Preview" at bounding box center [169, 72] width 27 height 13
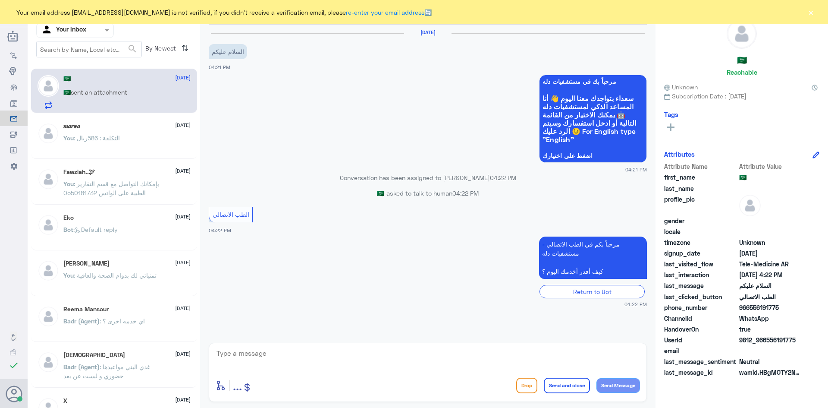
click at [286, 356] on textarea at bounding box center [428, 357] width 424 height 21
paste textarea "مرحبا معك عبدالكريم من الطب الاتصالي"
type textarea "مرحبا معك عبدالكريم من الطب الاتصالي"
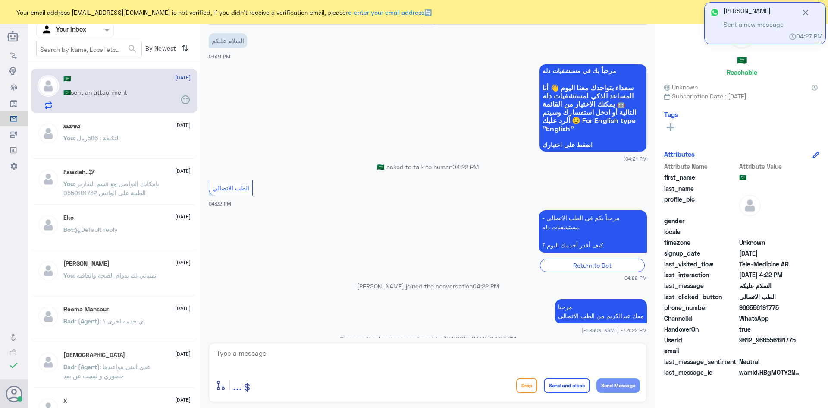
scroll to position [26, 0]
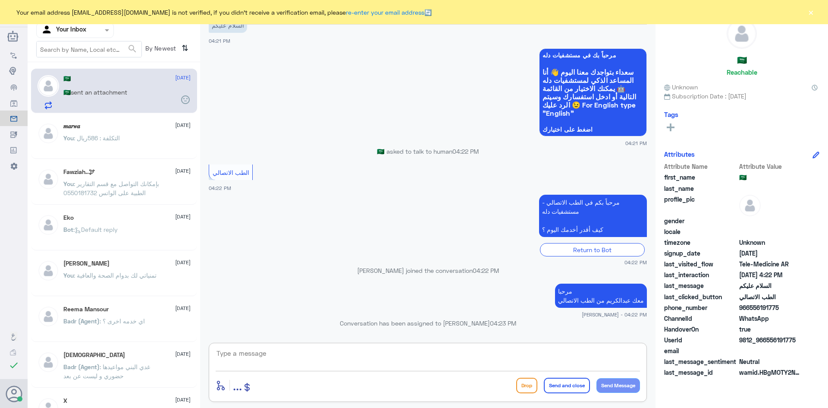
click at [393, 348] on textarea at bounding box center [428, 357] width 424 height 21
click at [811, 13] on button "×" at bounding box center [811, 12] width 9 height 9
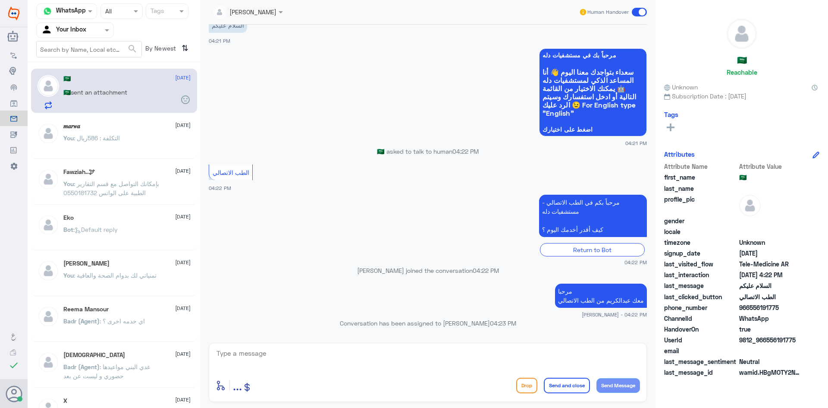
click at [635, 13] on span at bounding box center [639, 12] width 15 height 9
click at [0, 0] on input "checkbox" at bounding box center [0, 0] width 0 height 0
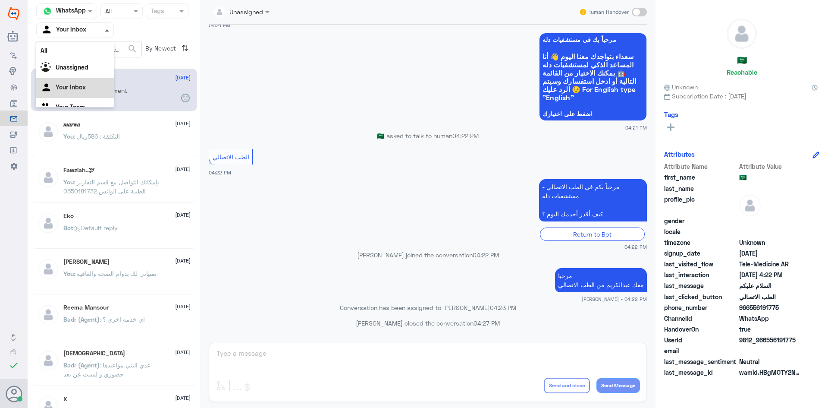
click at [105, 32] on span at bounding box center [108, 29] width 11 height 9
click at [90, 60] on div "Unassigned" at bounding box center [75, 57] width 78 height 20
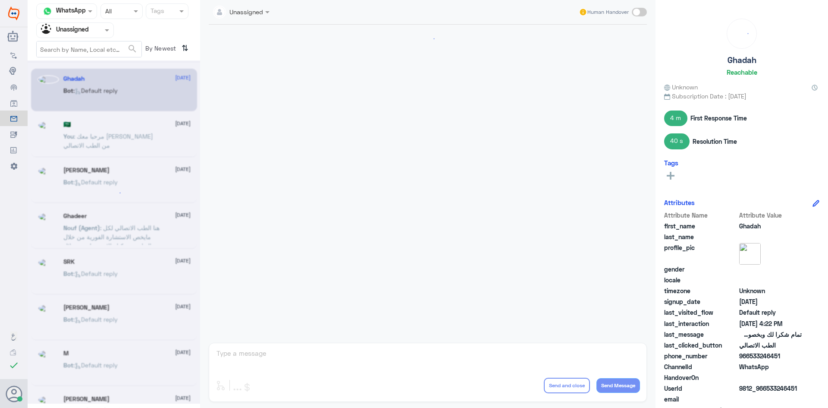
scroll to position [811, 0]
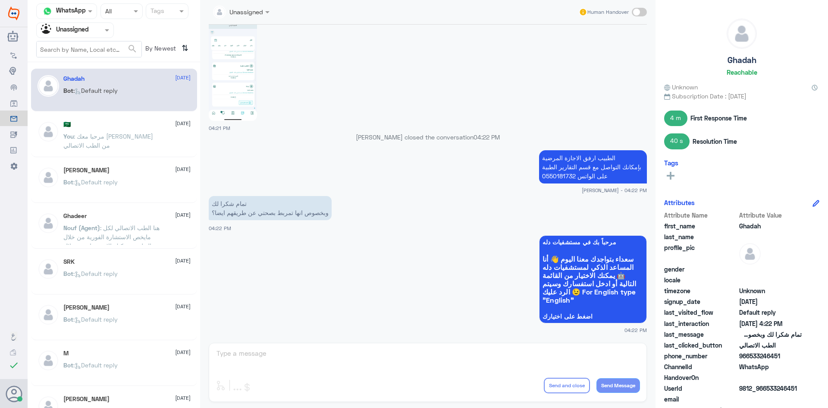
click at [641, 13] on span at bounding box center [639, 12] width 15 height 9
click at [0, 0] on input "checkbox" at bounding box center [0, 0] width 0 height 0
click at [445, 355] on textarea at bounding box center [428, 357] width 424 height 21
type textarea "ايه نعم"
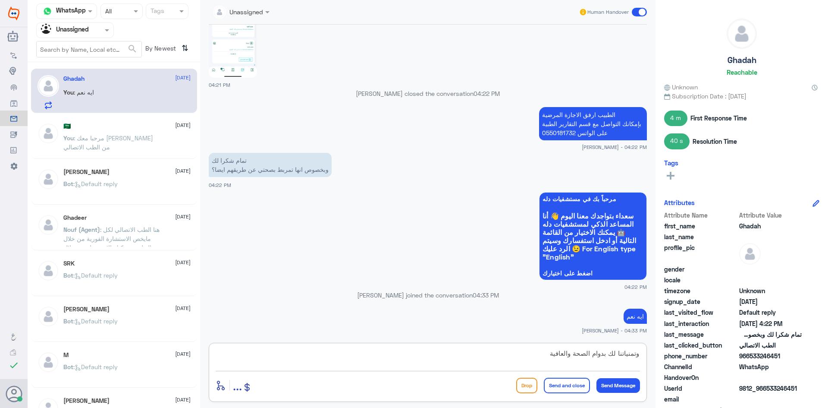
type textarea "وتمنياتنا لك بدوام الصحة والعافية"
click at [550, 385] on button "Send and close" at bounding box center [567, 385] width 46 height 16
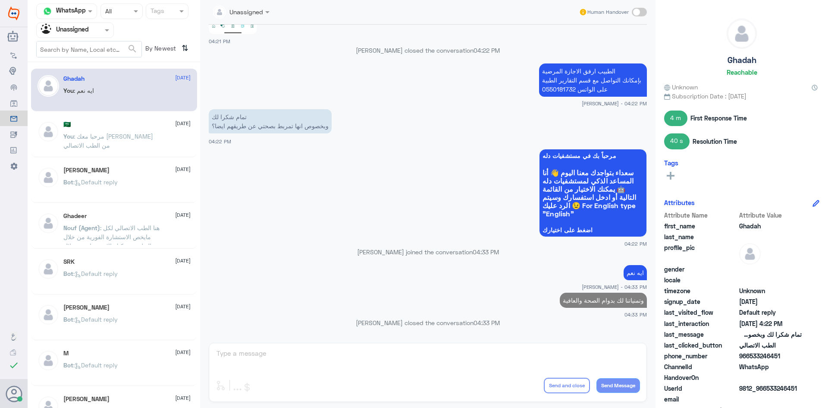
click at [102, 33] on div at bounding box center [75, 30] width 77 height 10
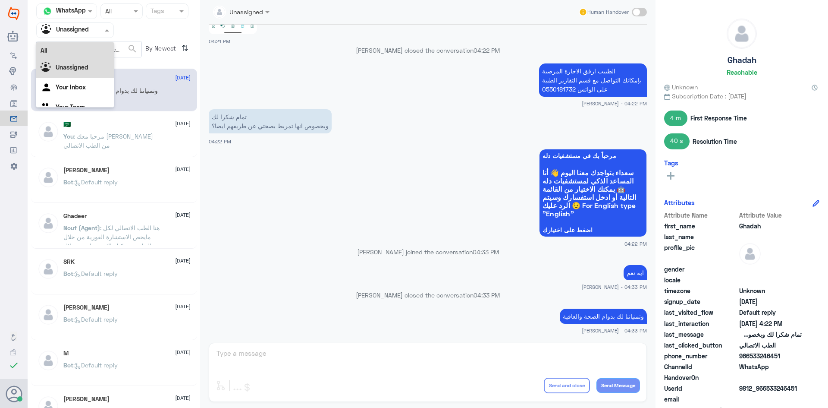
click at [91, 55] on div "All" at bounding box center [75, 50] width 78 height 16
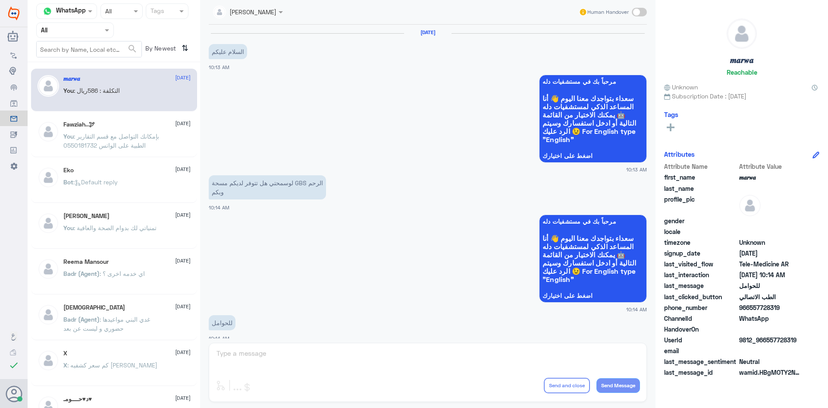
scroll to position [436, 0]
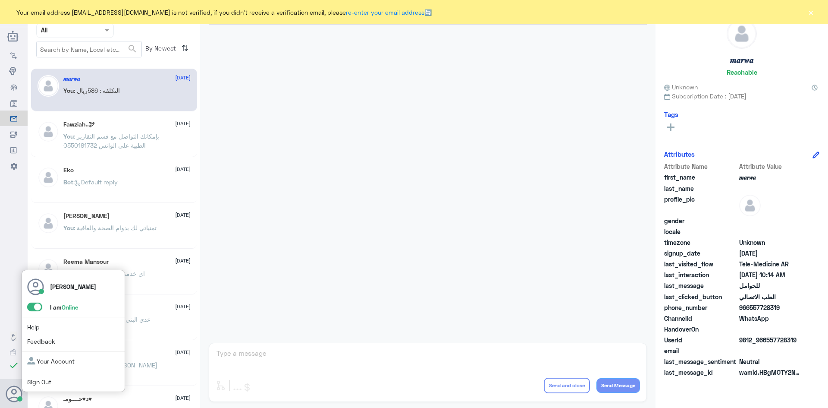
click at [30, 307] on span at bounding box center [34, 306] width 15 height 9
click at [0, 0] on input "checkbox" at bounding box center [0, 0] width 0 height 0
click at [38, 307] on span at bounding box center [34, 306] width 15 height 9
click at [0, 0] on input "checkbox" at bounding box center [0, 0] width 0 height 0
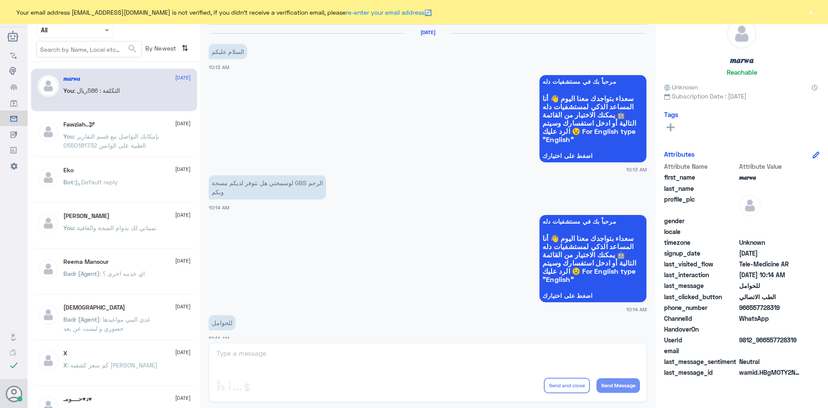
scroll to position [436, 0]
